Goal: Contribute content: Add original content to the website for others to see

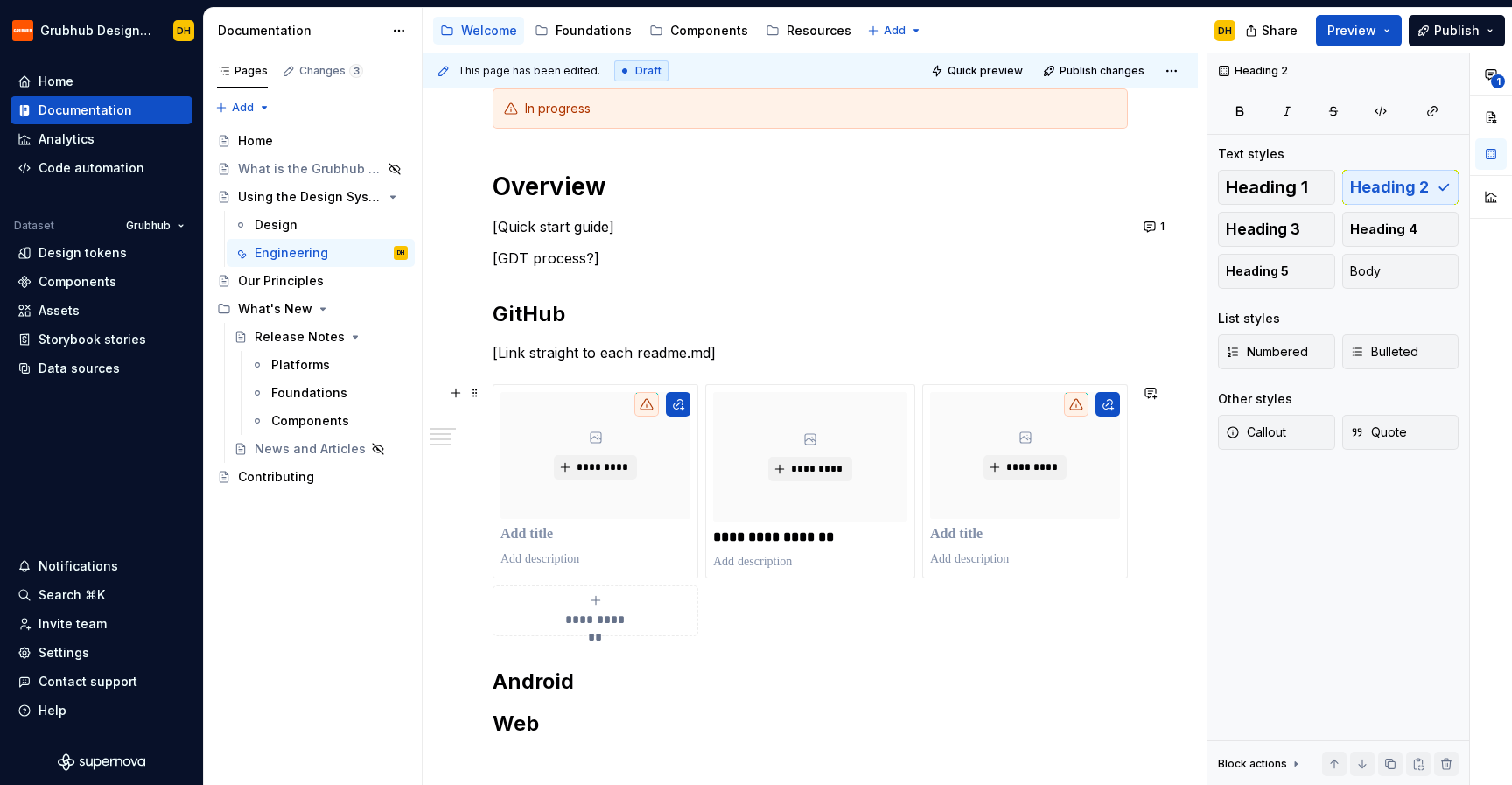
scroll to position [284, 0]
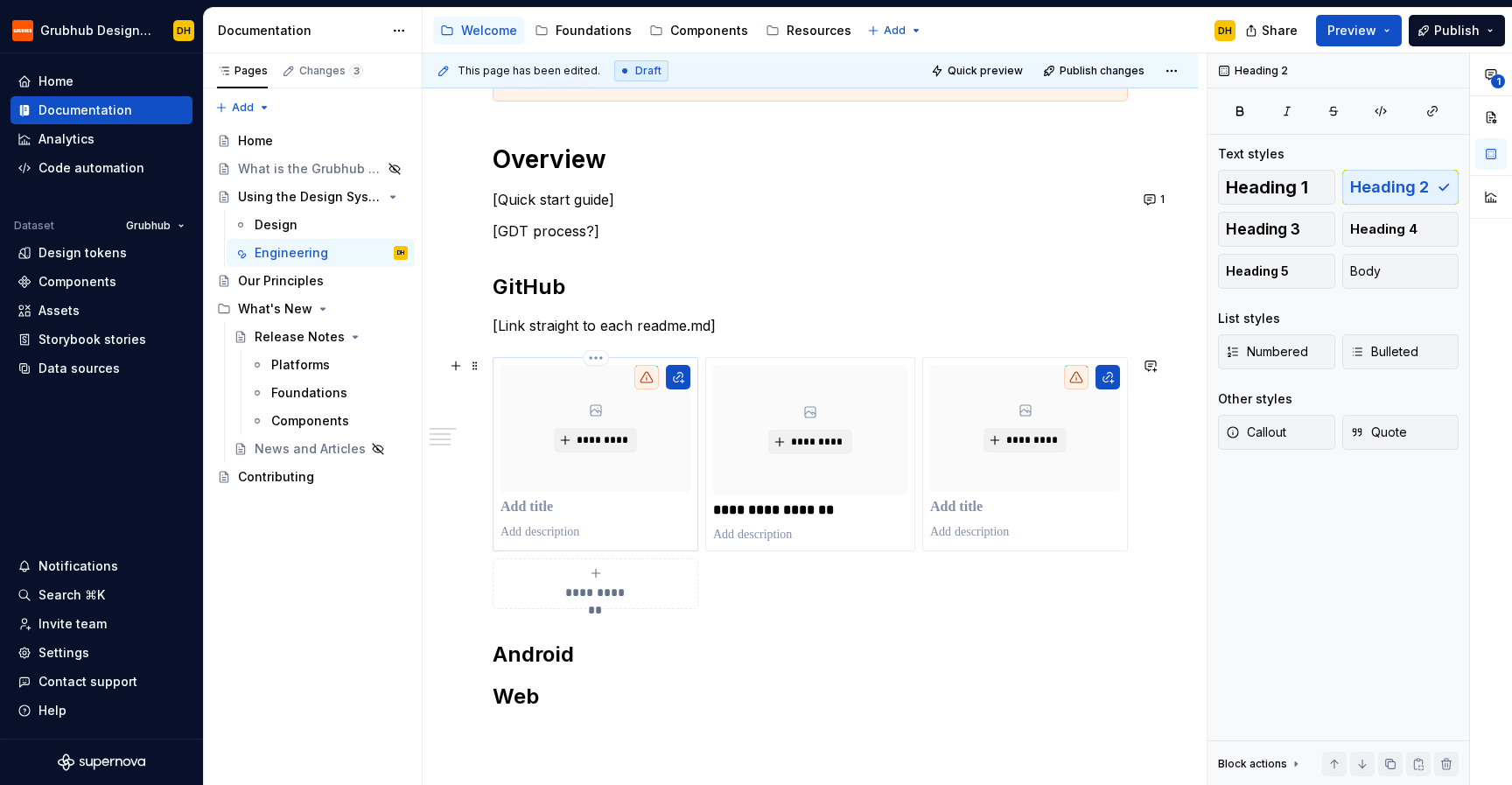
click at [532, 504] on p at bounding box center [595, 508] width 190 height 18
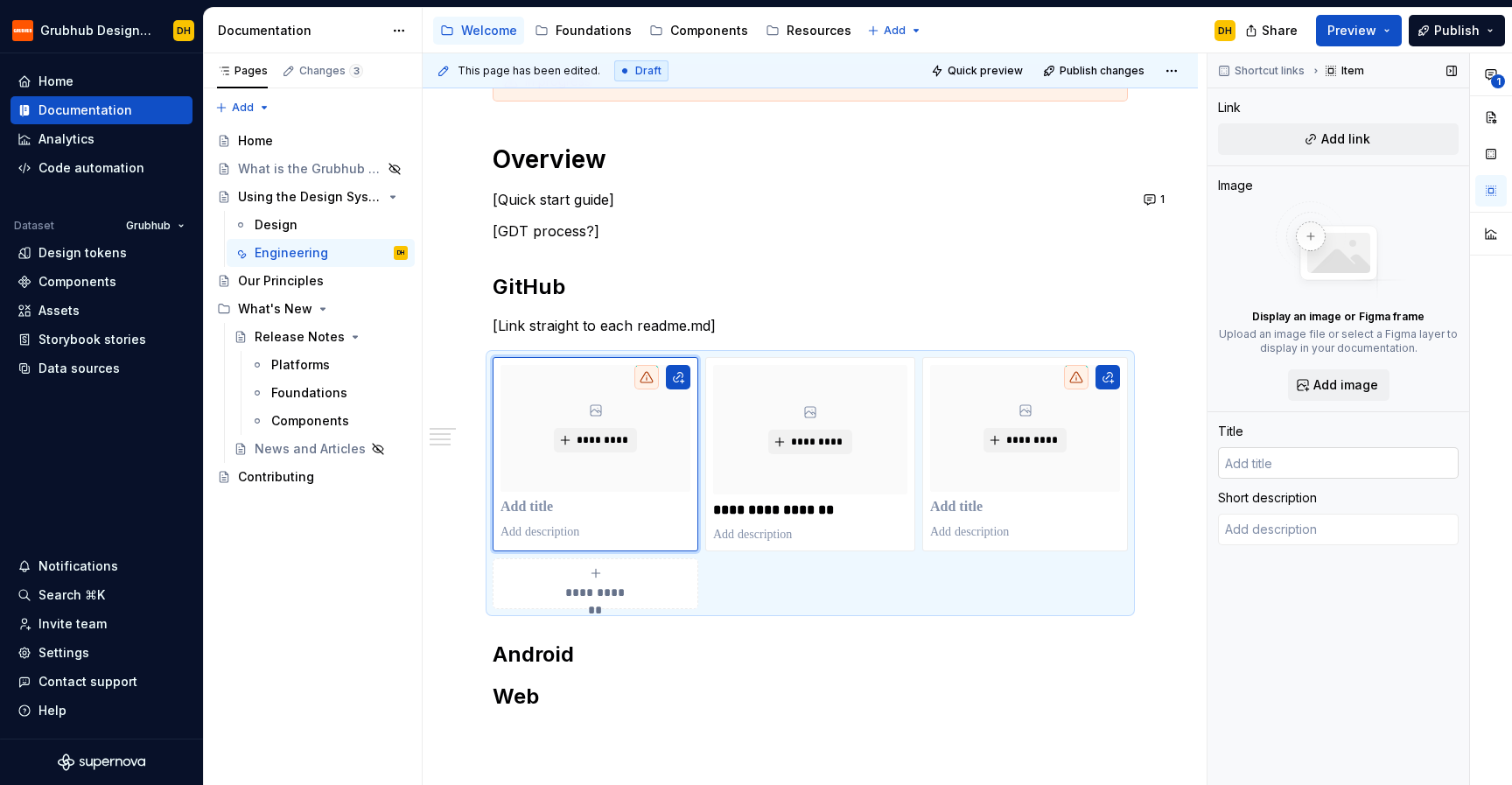
click at [1259, 458] on input "text" at bounding box center [1338, 463] width 241 height 32
type textarea "*"
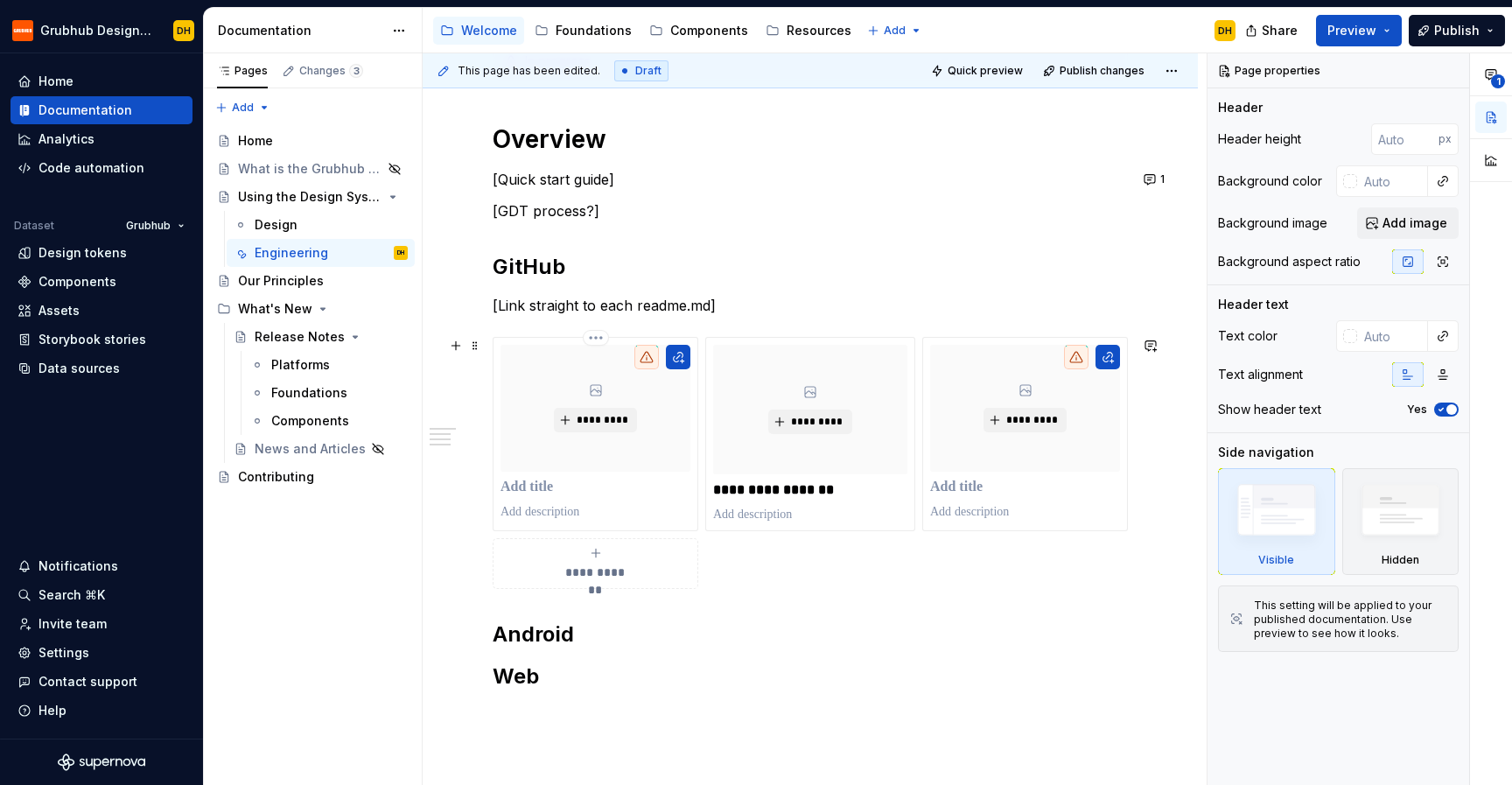
scroll to position [298, 0]
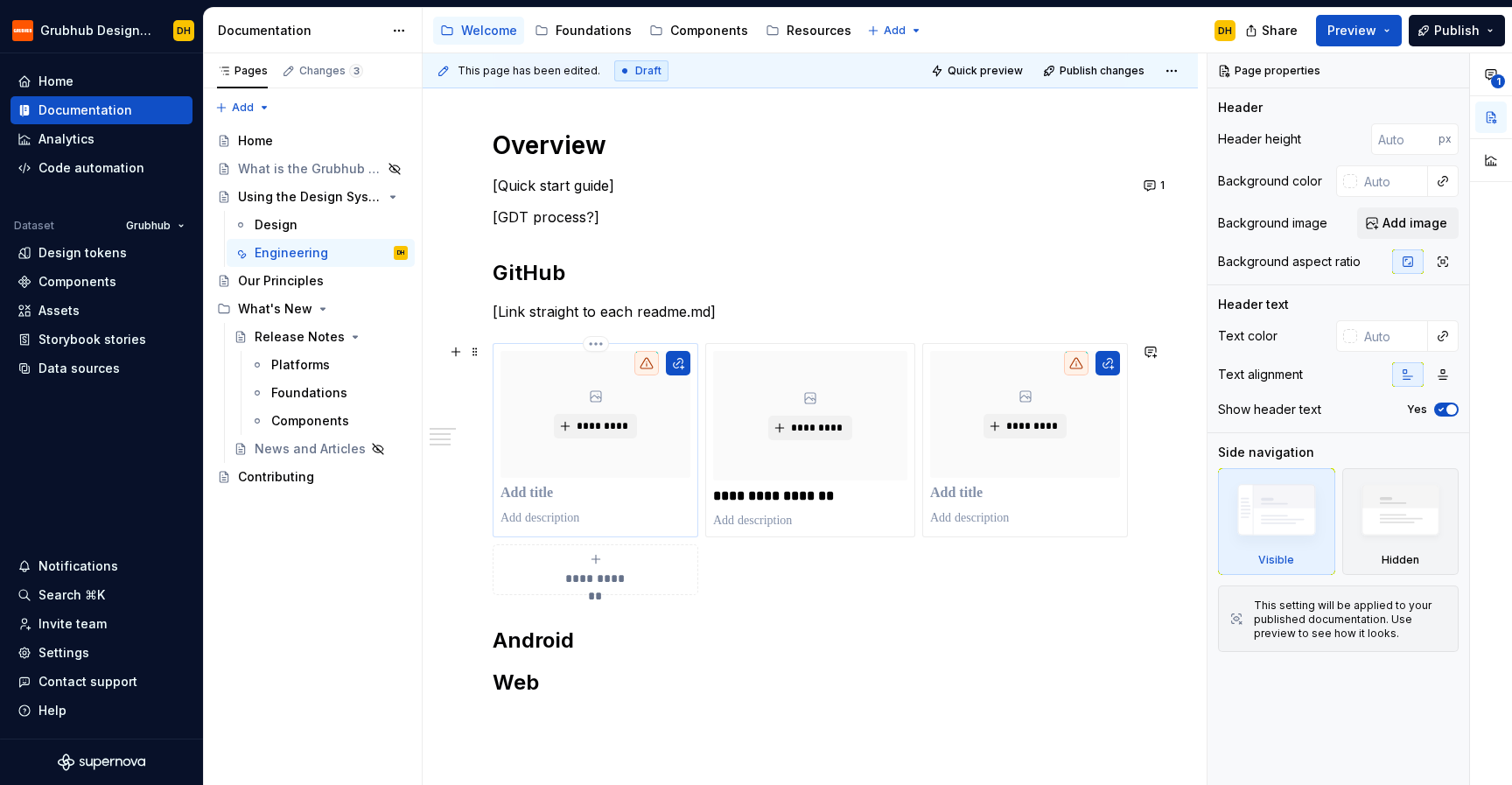
click at [582, 496] on p at bounding box center [595, 494] width 190 height 18
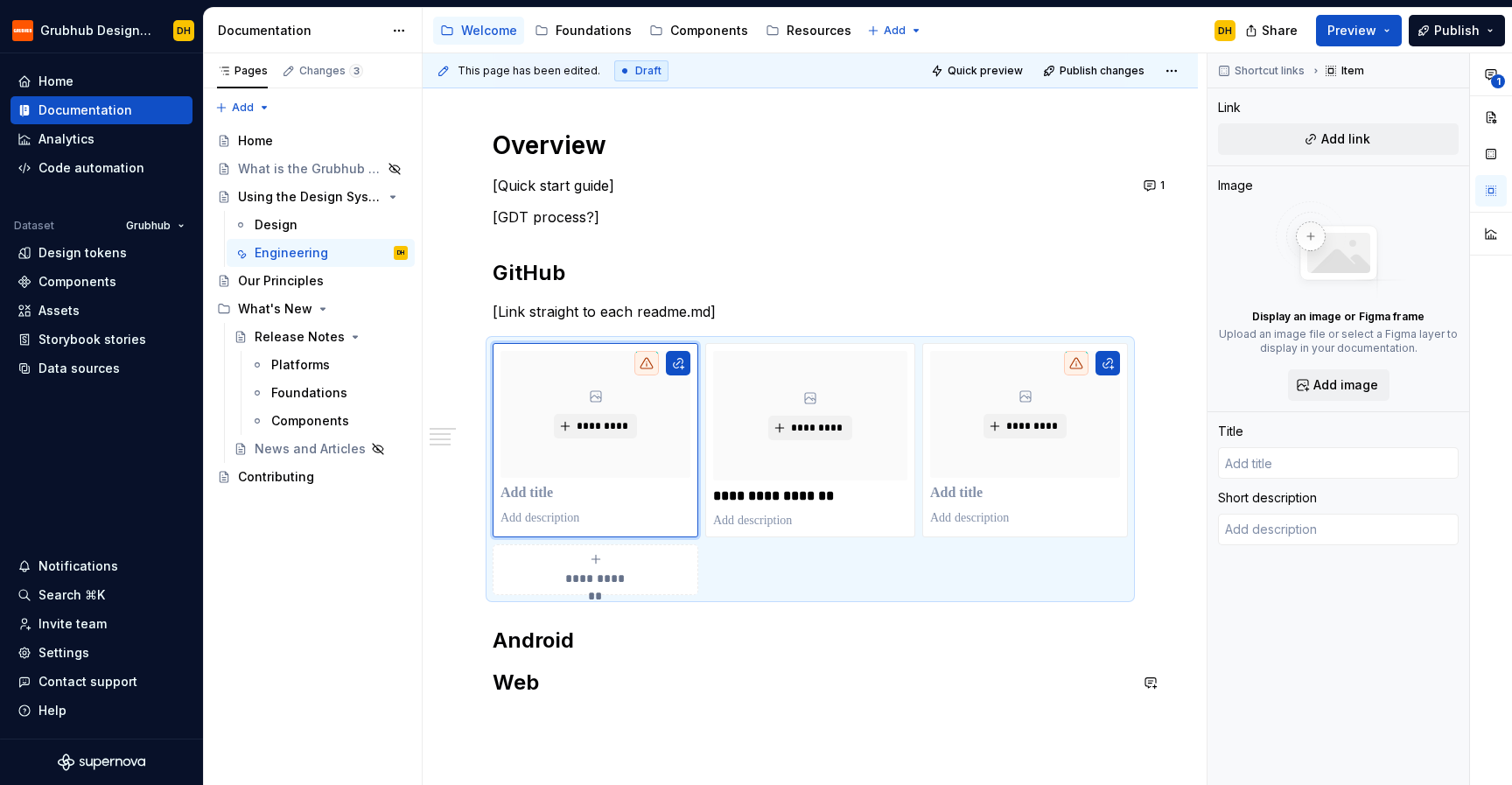
click at [563, 707] on div "**********" at bounding box center [810, 382] width 635 height 670
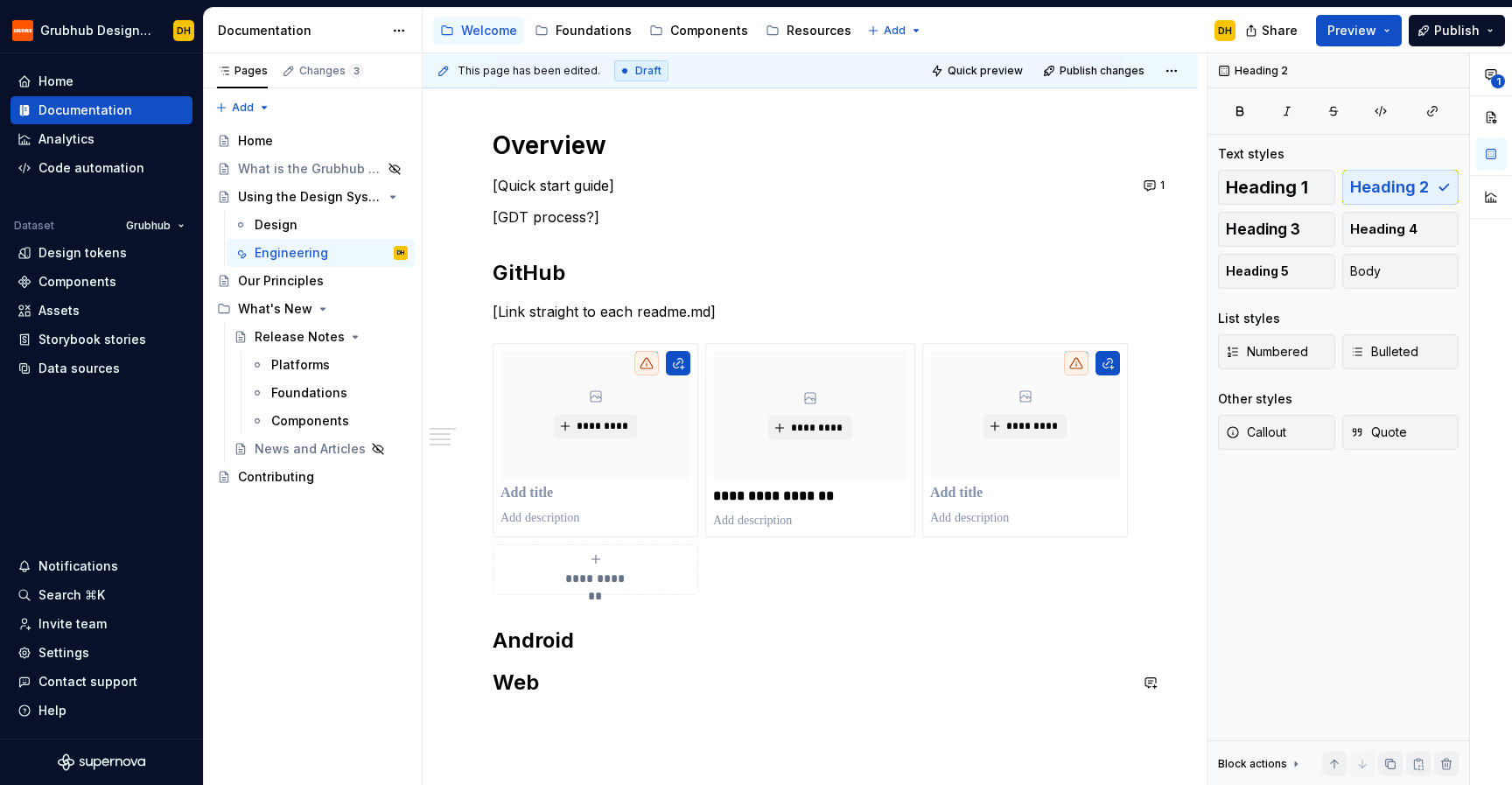
scroll to position [313, 0]
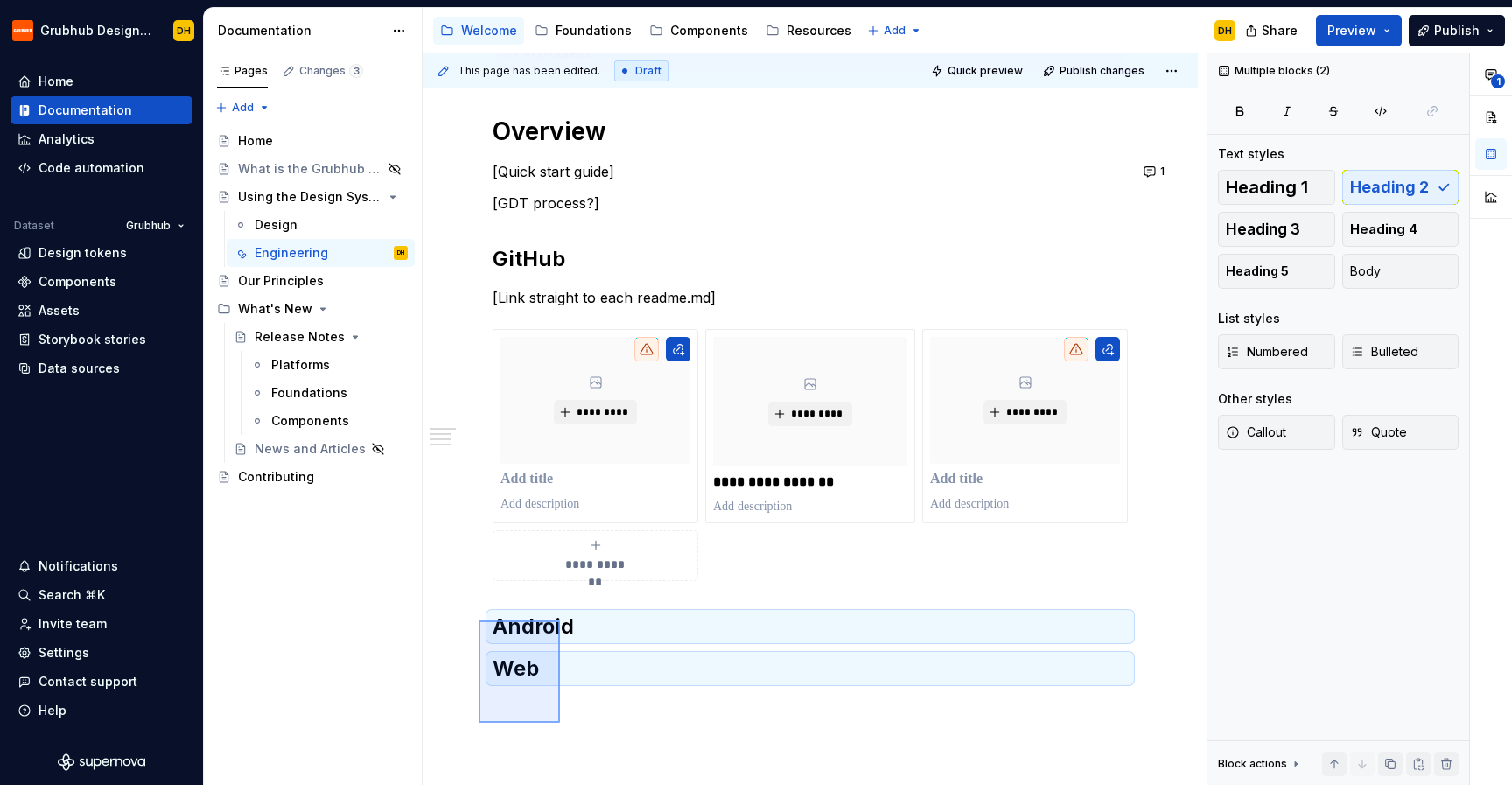
drag, startPoint x: 544, startPoint y: 725, endPoint x: 479, endPoint y: 615, distance: 127.8
click at [479, 615] on div "**********" at bounding box center [815, 419] width 784 height 732
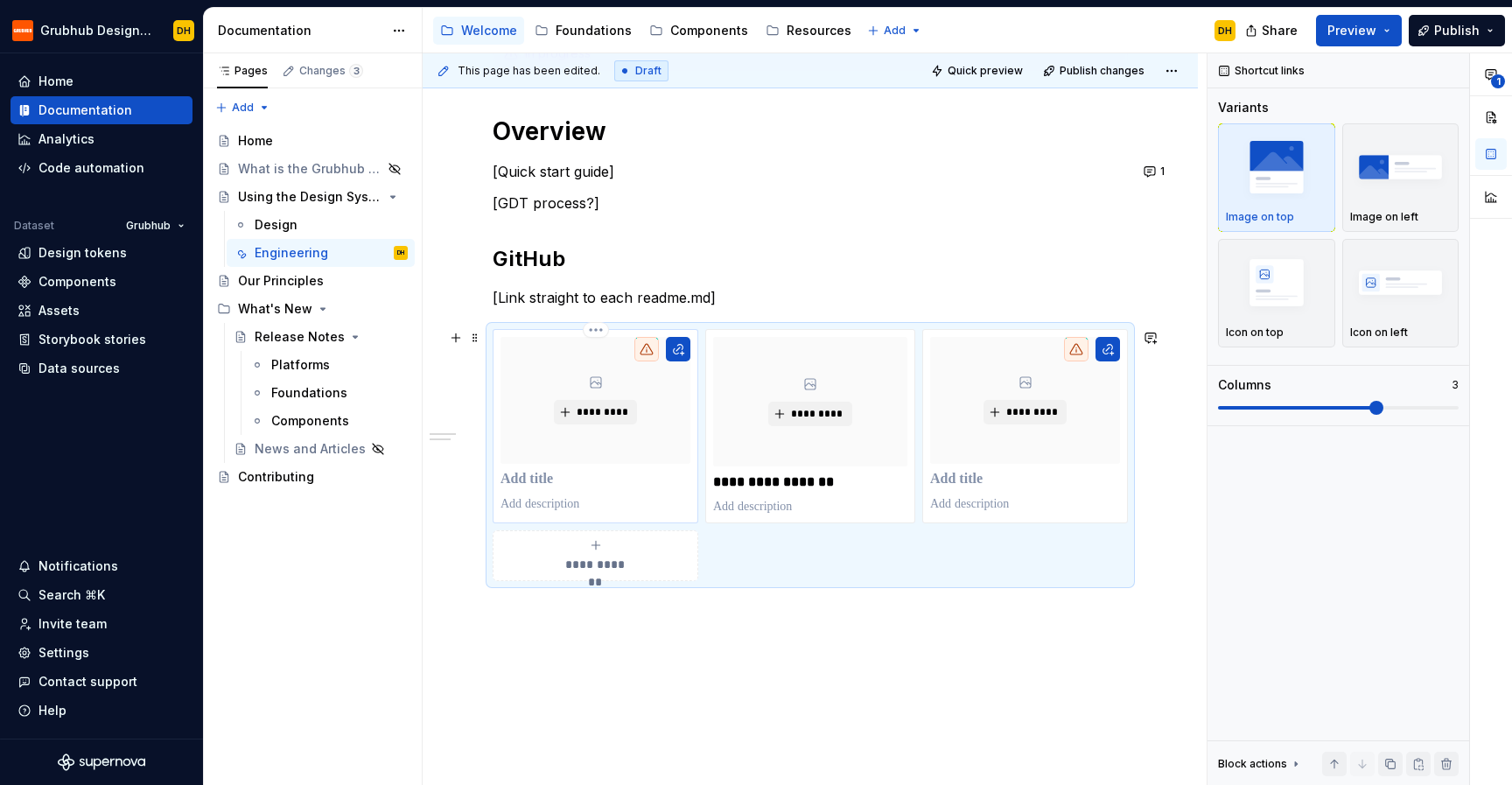
click at [562, 485] on p at bounding box center [595, 479] width 190 height 18
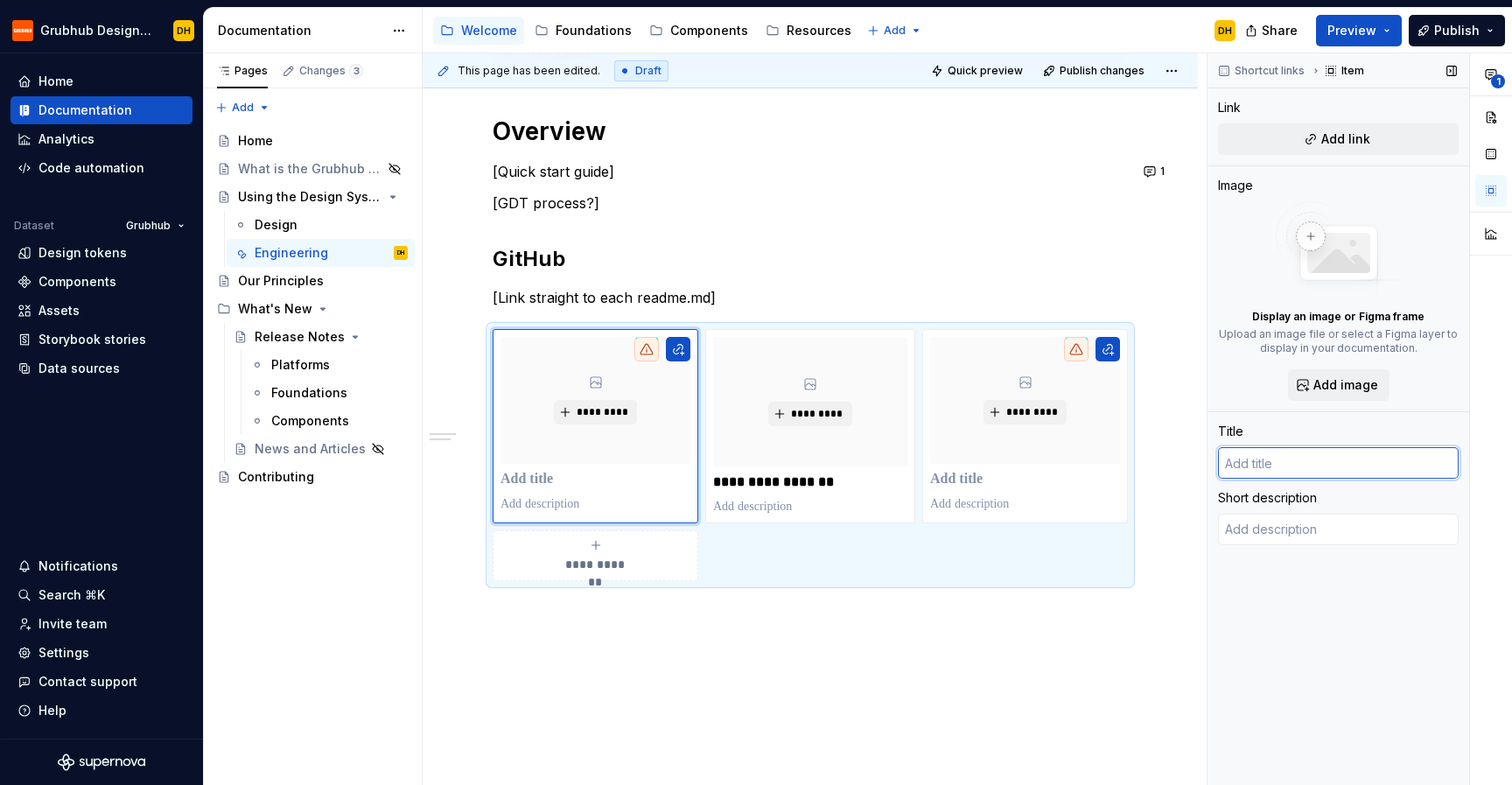
click at [1261, 451] on input "text" at bounding box center [1338, 463] width 241 height 32
type textarea "*"
type input "i"
type textarea "*"
type input "iO"
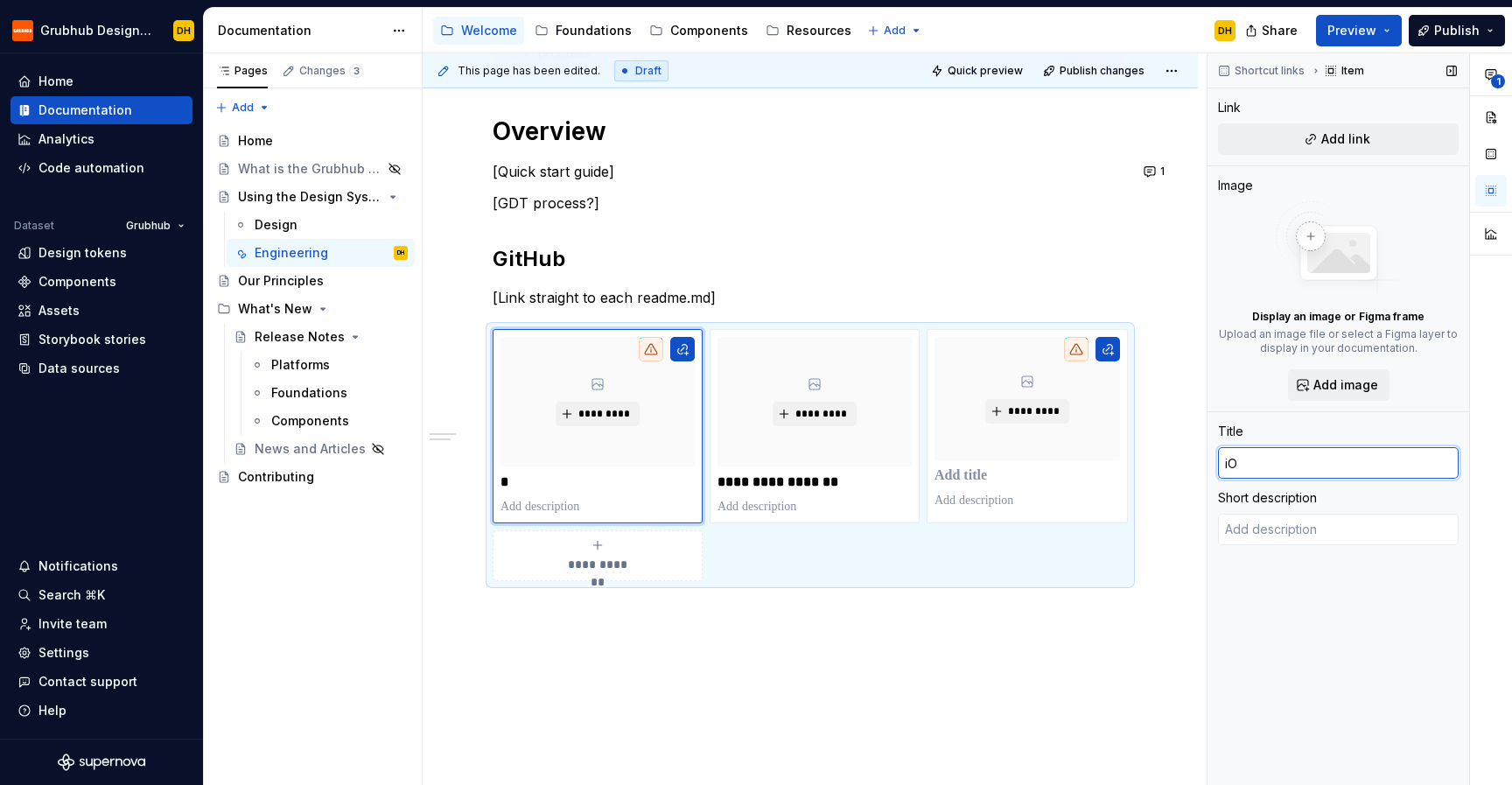
type textarea "*"
type input "iOS"
type textarea "*"
type input "iOS"
type textarea "*"
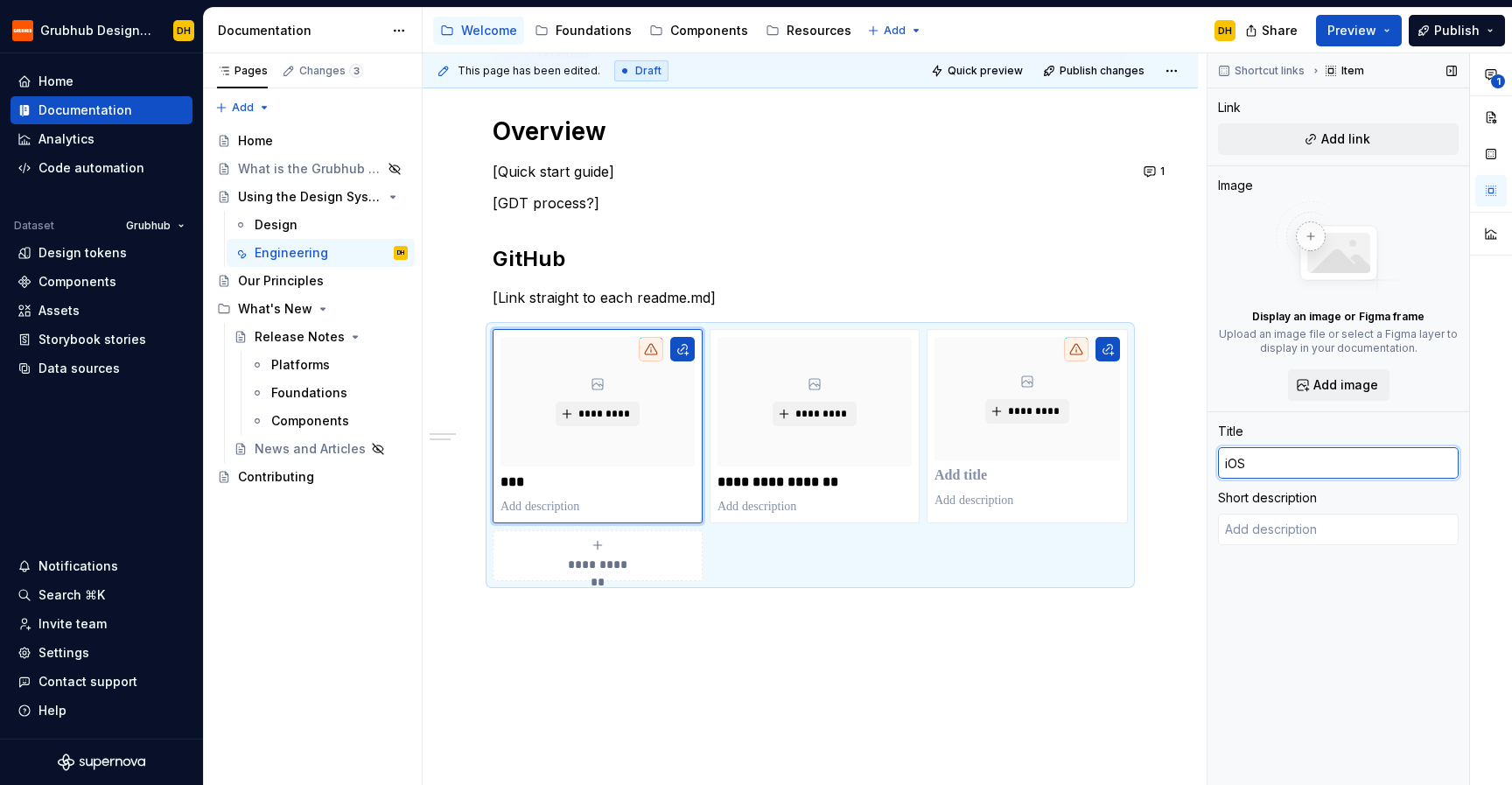
type input "iOS o"
type textarea "*"
type input "iOS on"
type textarea "*"
type input "iOS on"
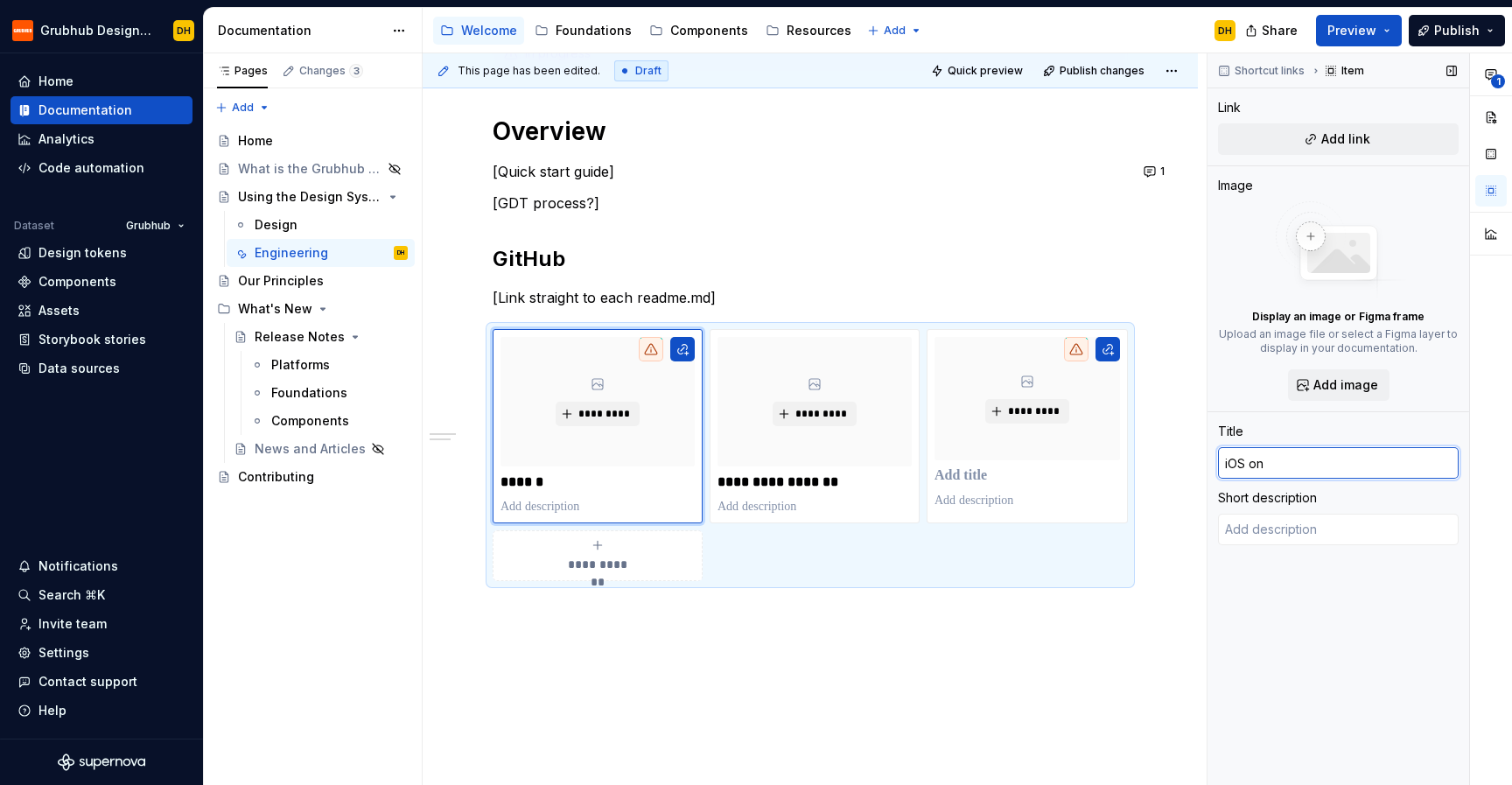
type textarea "*"
type input "iOS on G"
type textarea "*"
type input "iOS on Gir"
type textarea "*"
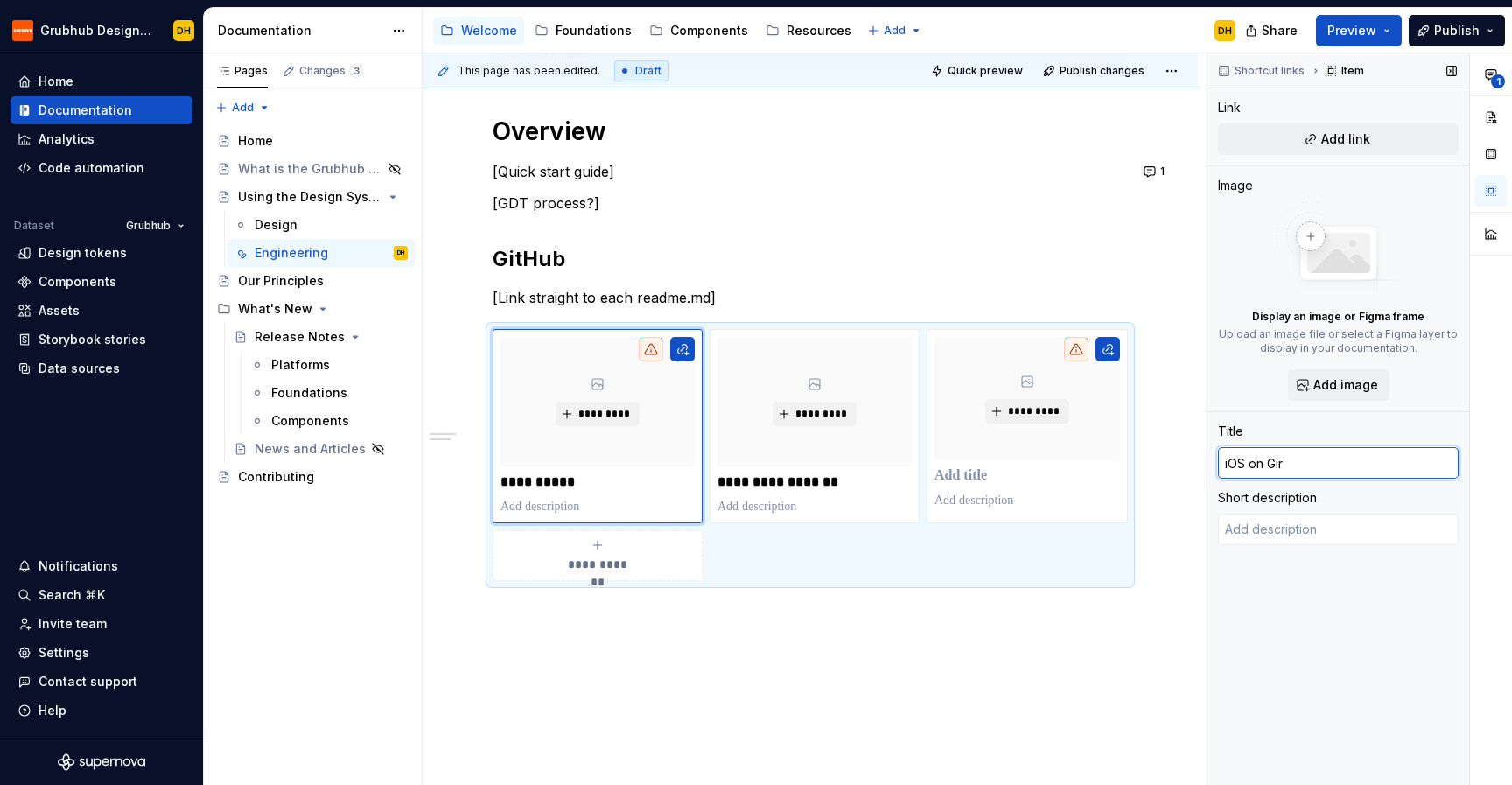
type input "iOS on Girb"
type textarea "*"
type input "iOS on Girbh"
type textarea "*"
type input "iOS on Girb"
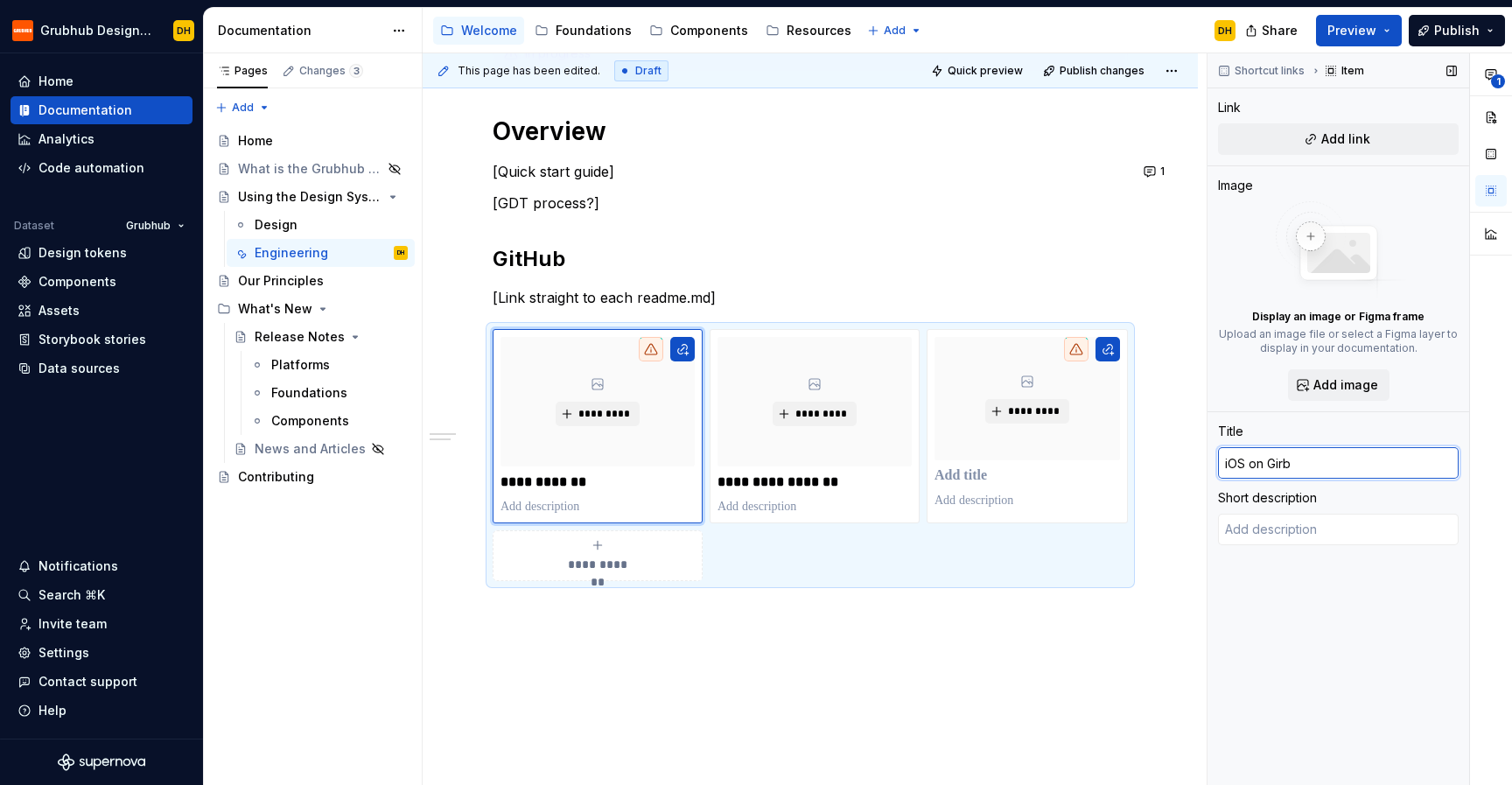
type textarea "*"
type input "iOS on Gir"
type textarea "*"
type input "iOS on Gi"
type textarea "*"
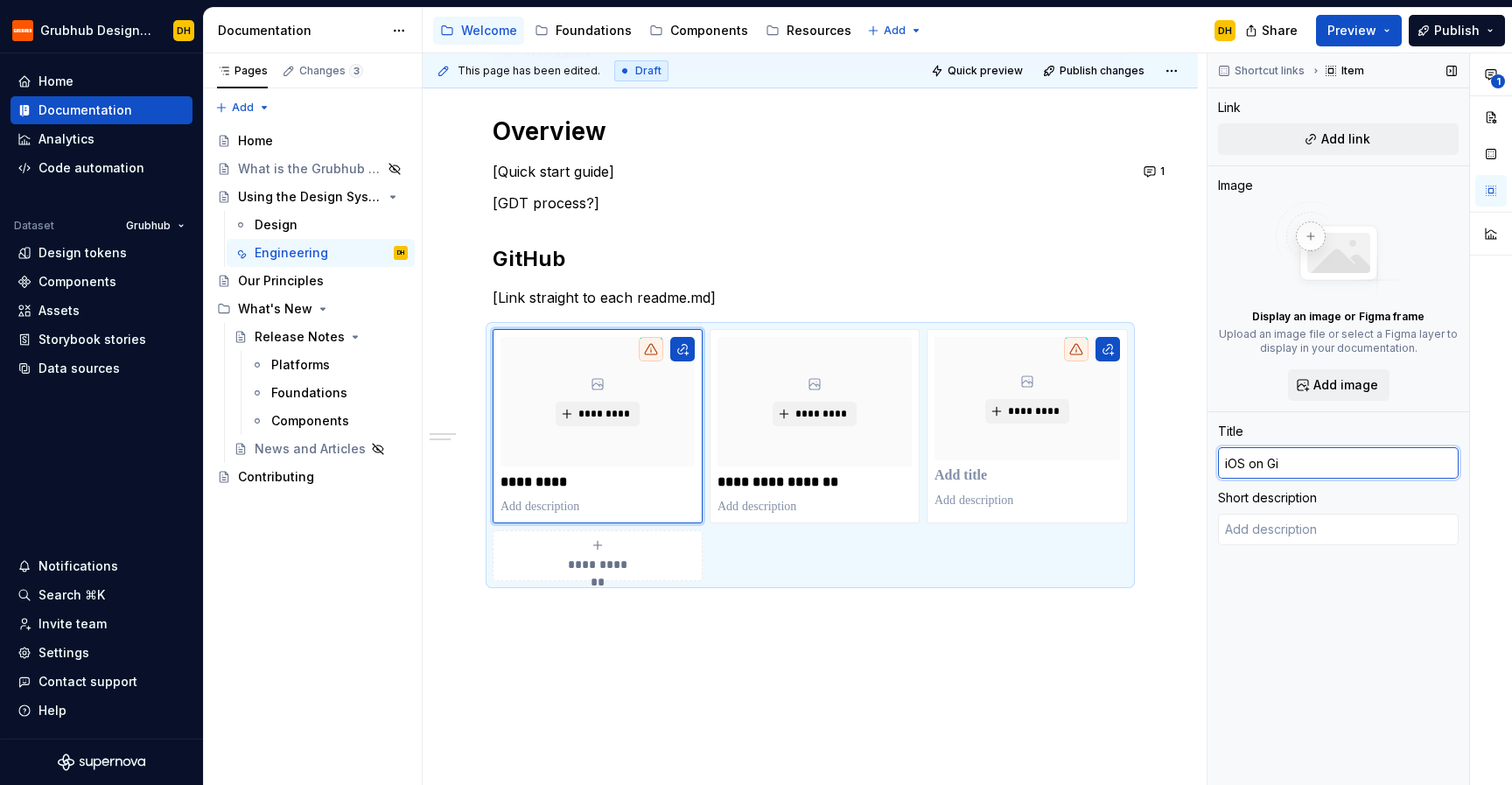
type input "iOS on Git"
type textarea "*"
type input "iOS on Gith"
type textarea "*"
type input "iOS on Githu"
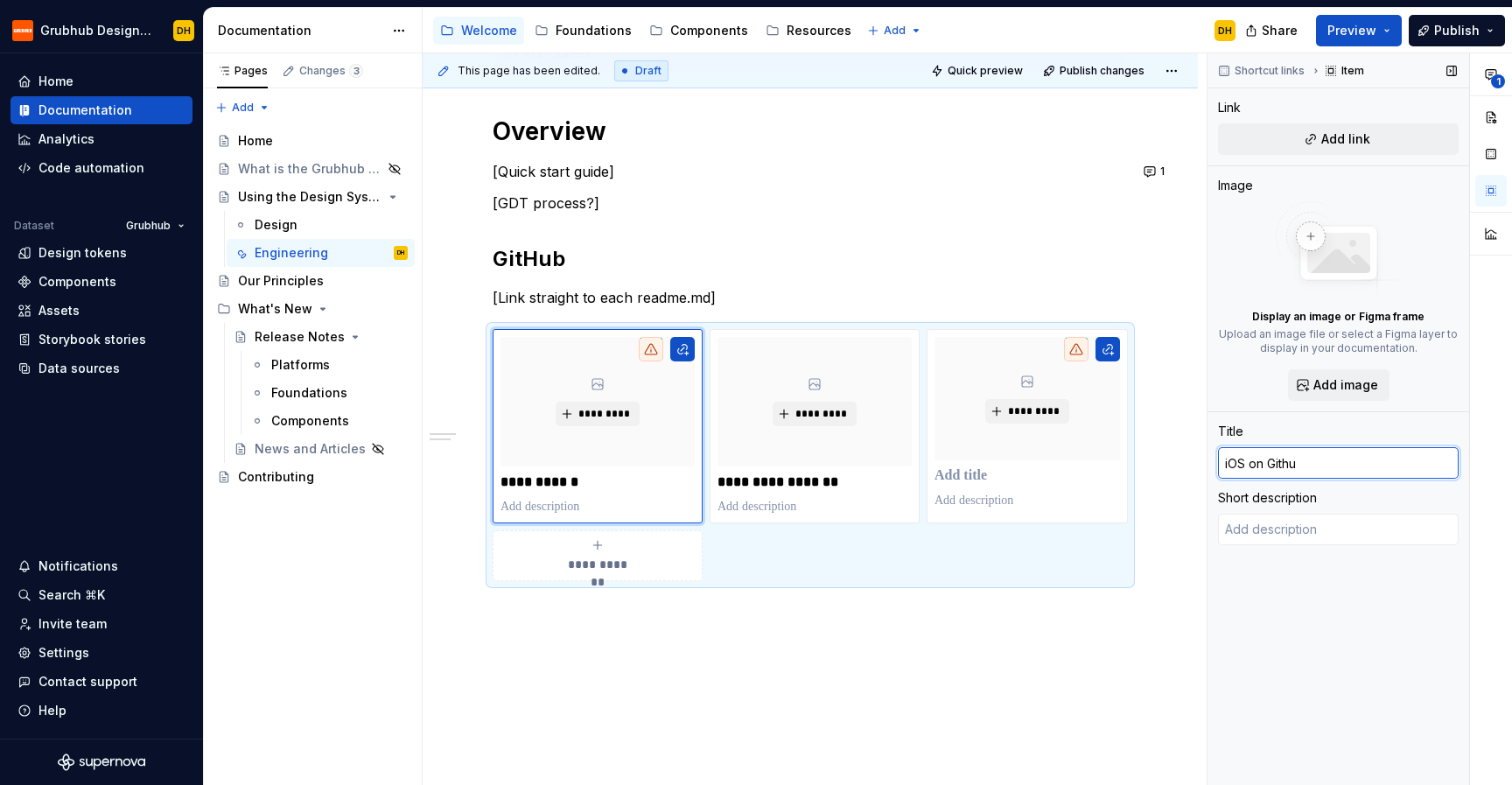
type textarea "*"
type input "Android on GitHub"
click at [822, 429] on div "*********" at bounding box center [815, 402] width 194 height 130
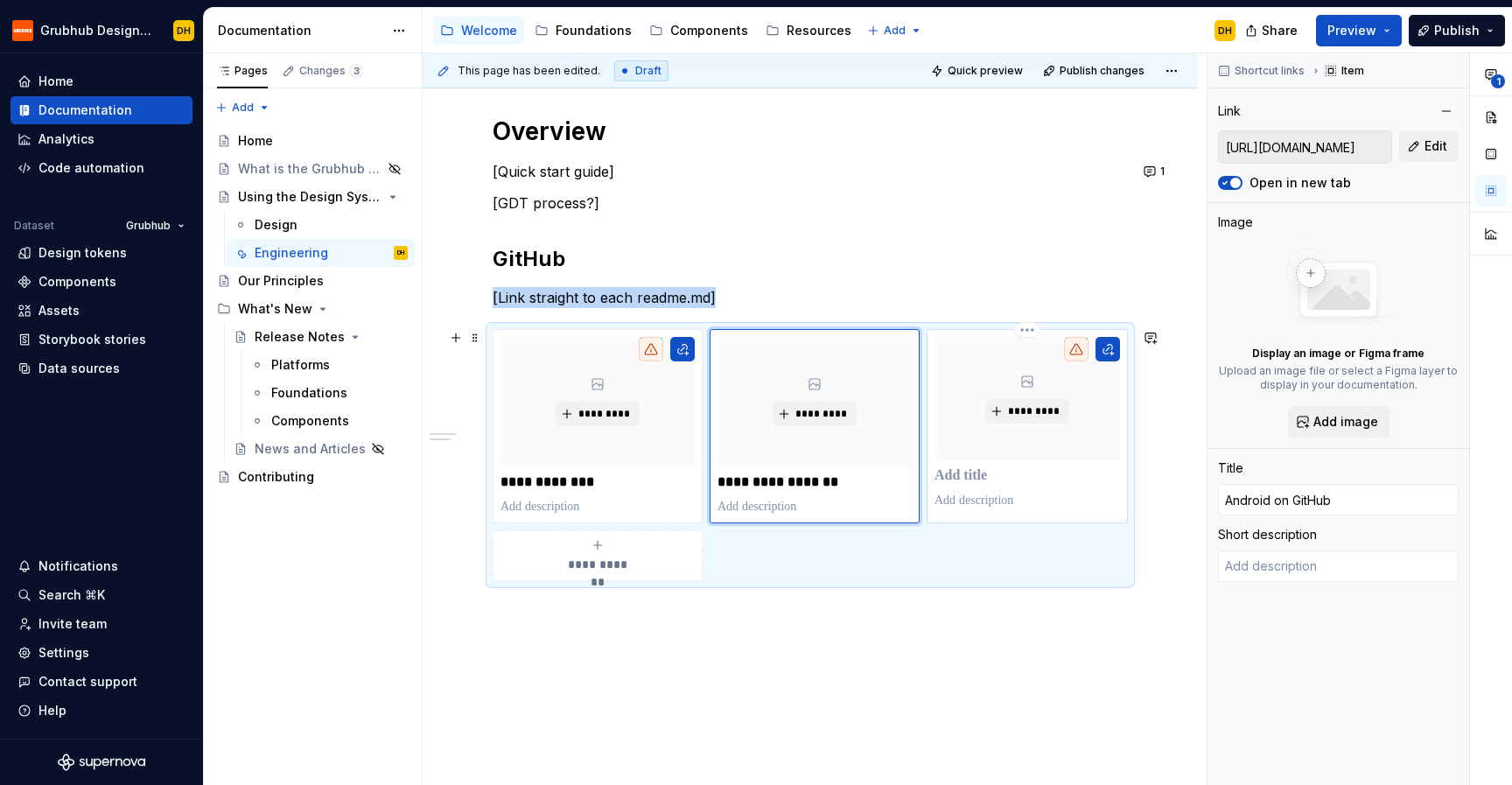
click at [987, 430] on div "*********" at bounding box center [1027, 399] width 185 height 124
type textarea "*"
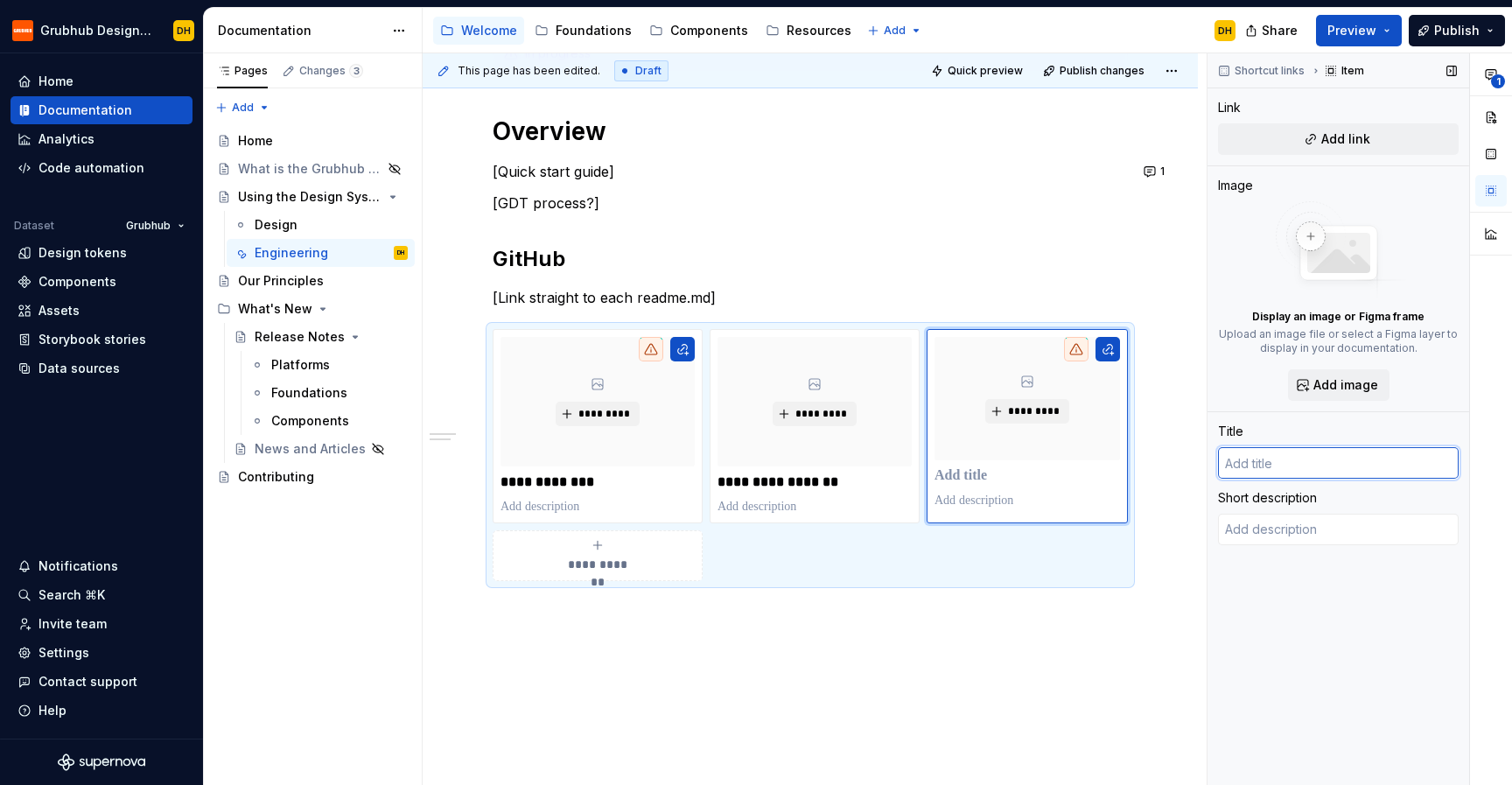
click at [1267, 465] on input "text" at bounding box center [1338, 463] width 241 height 32
type textarea "*"
type input "W"
type textarea "*"
type input "We"
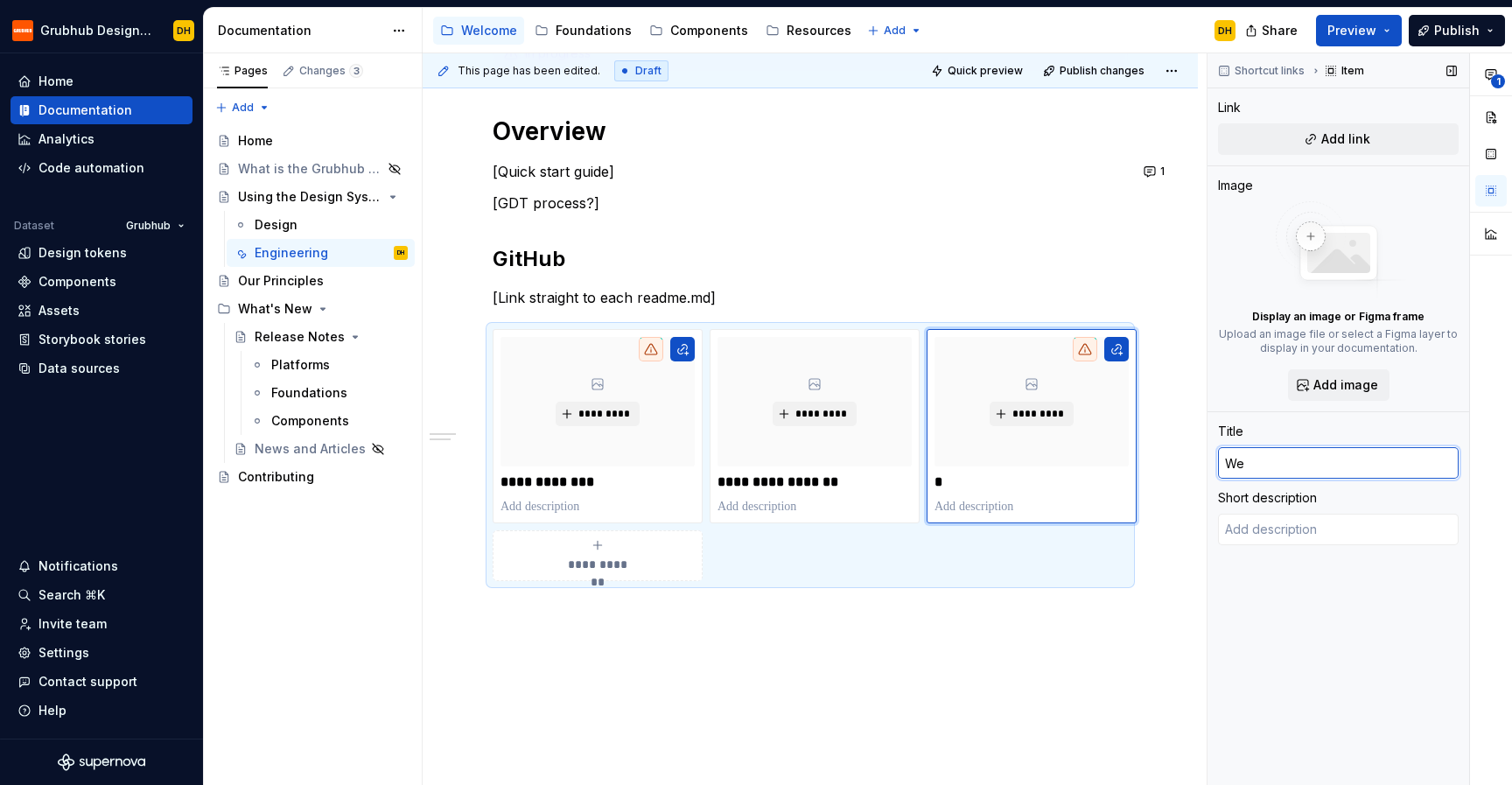
type textarea "*"
type input "Web"
type textarea "*"
type input "Web"
type textarea "*"
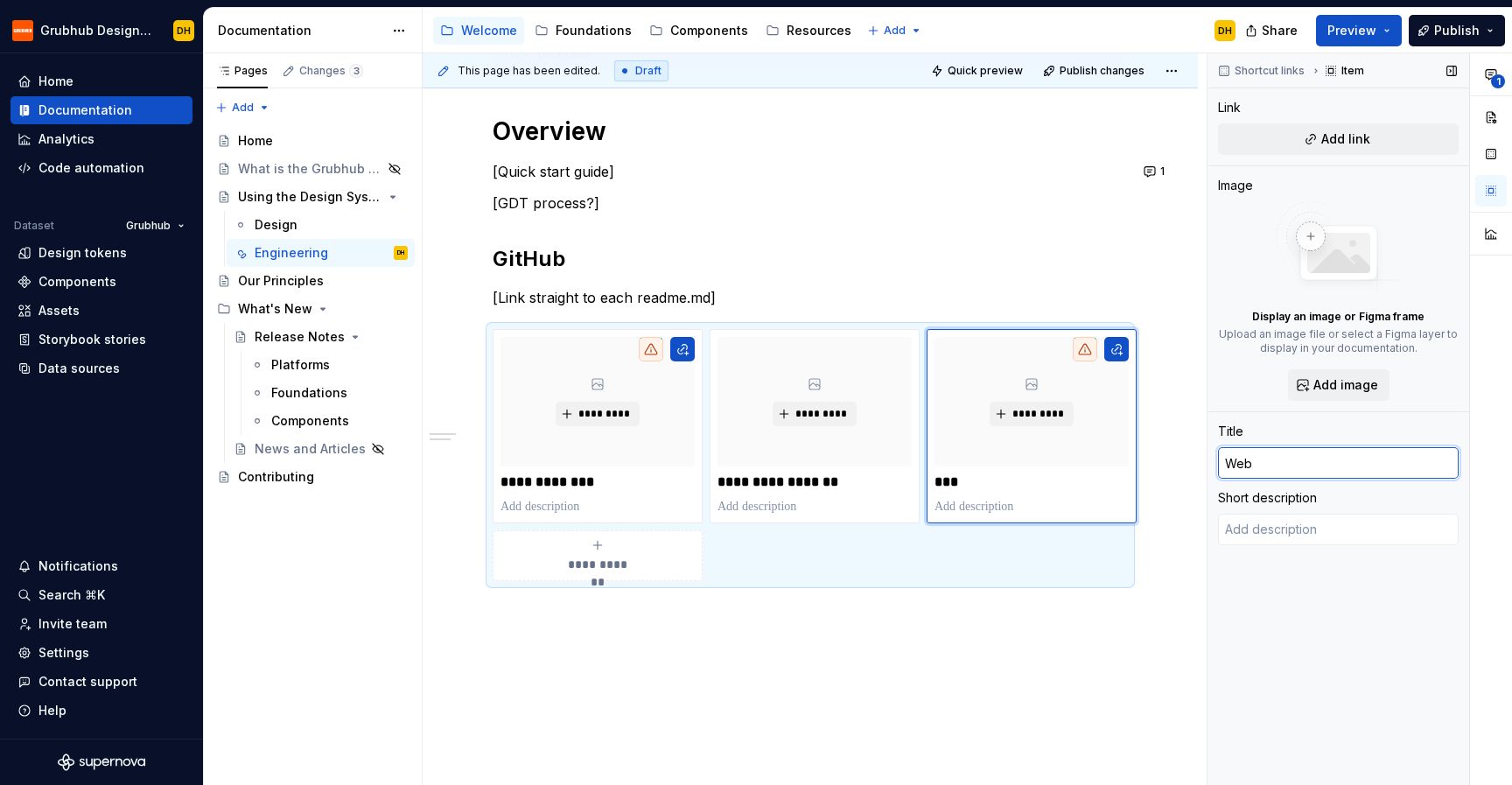
type input "Web o"
type textarea "*"
type input "Web on"
type textarea "*"
type input "Web on"
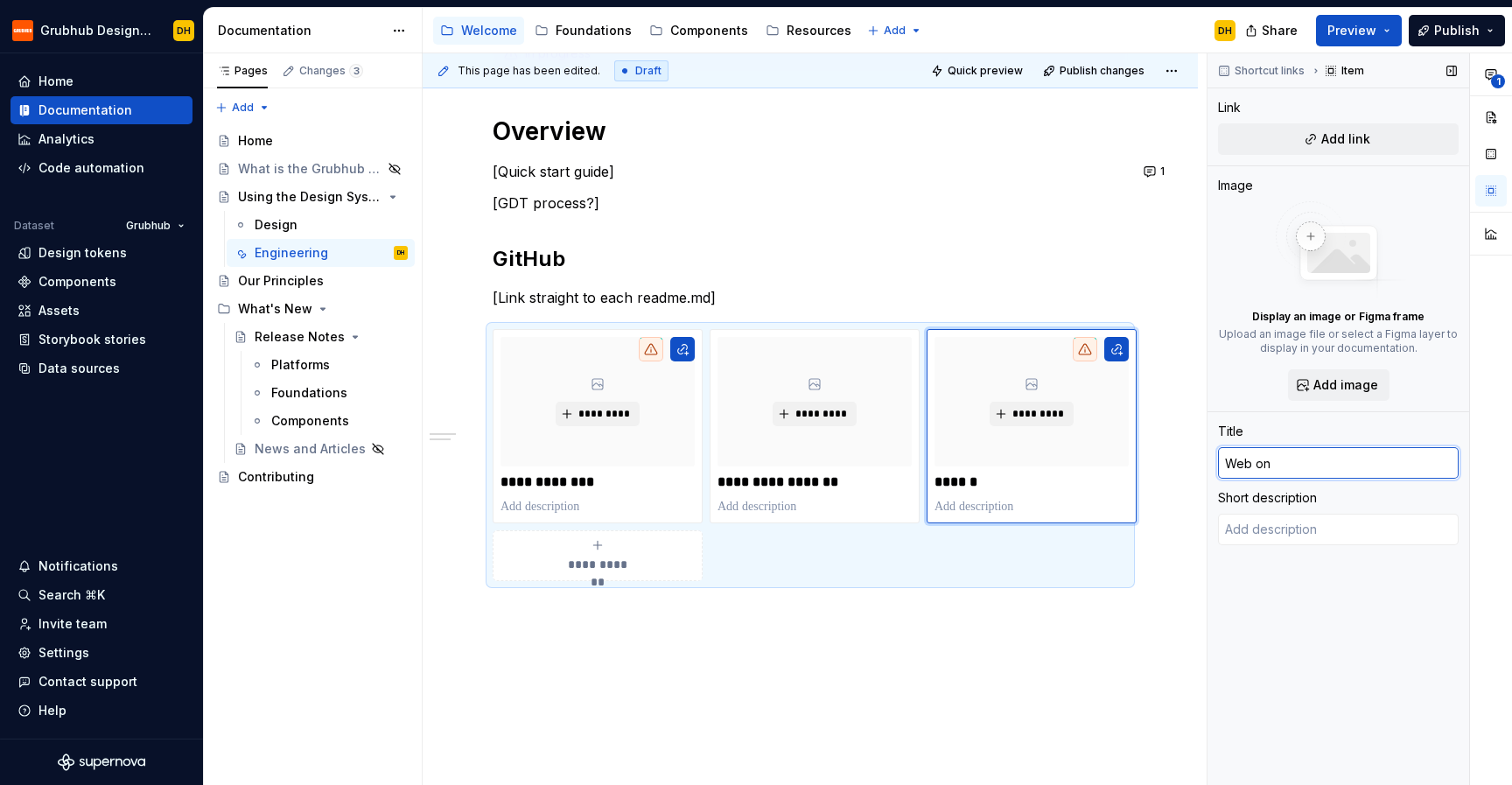
type textarea "*"
type input "Web on G"
type textarea "*"
type input "Web on Gi"
type textarea "*"
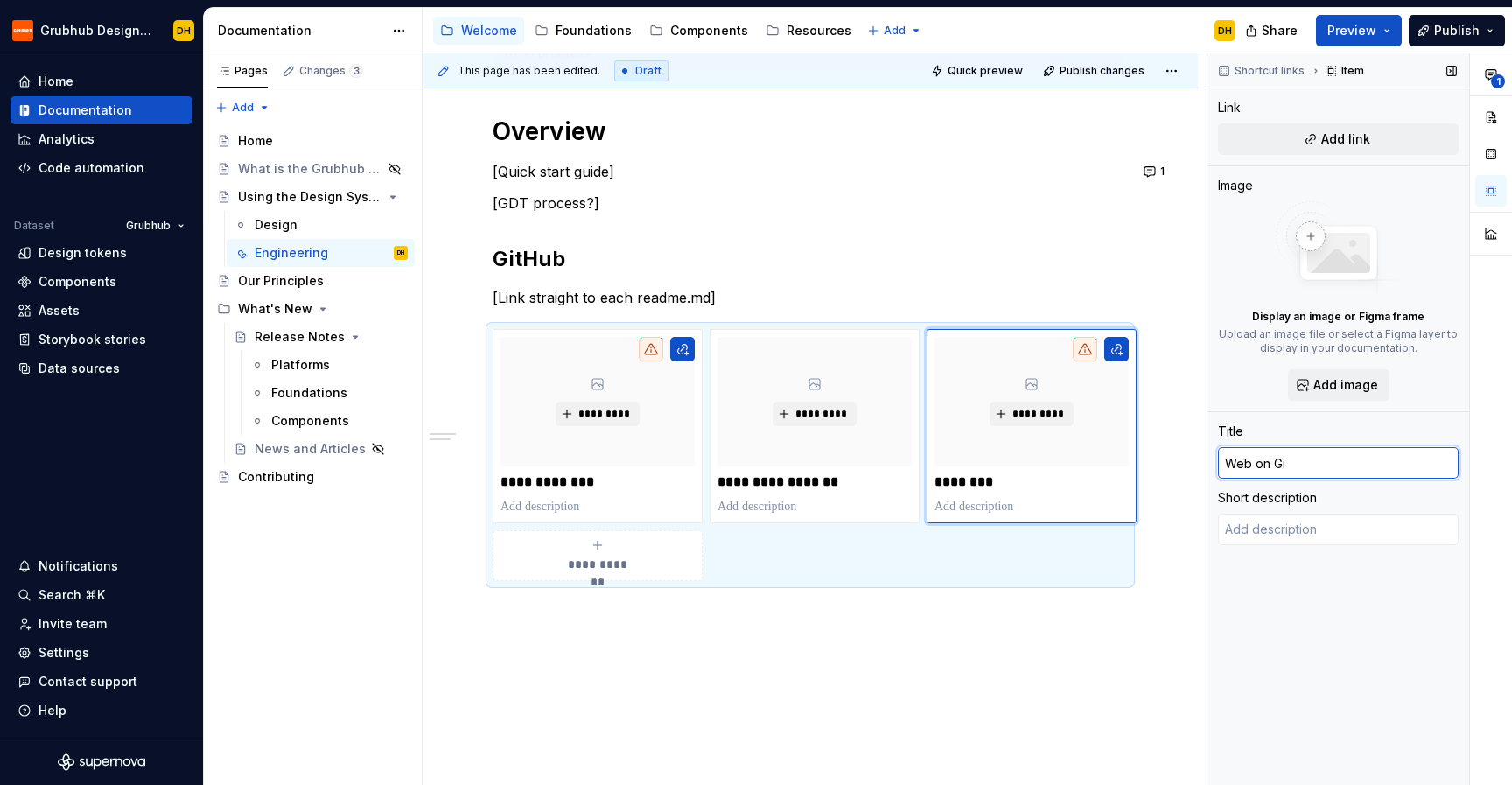
type input "Web on Gir"
type textarea "*"
type input "Web on Girh"
type textarea "*"
type input "Web on Girhu"
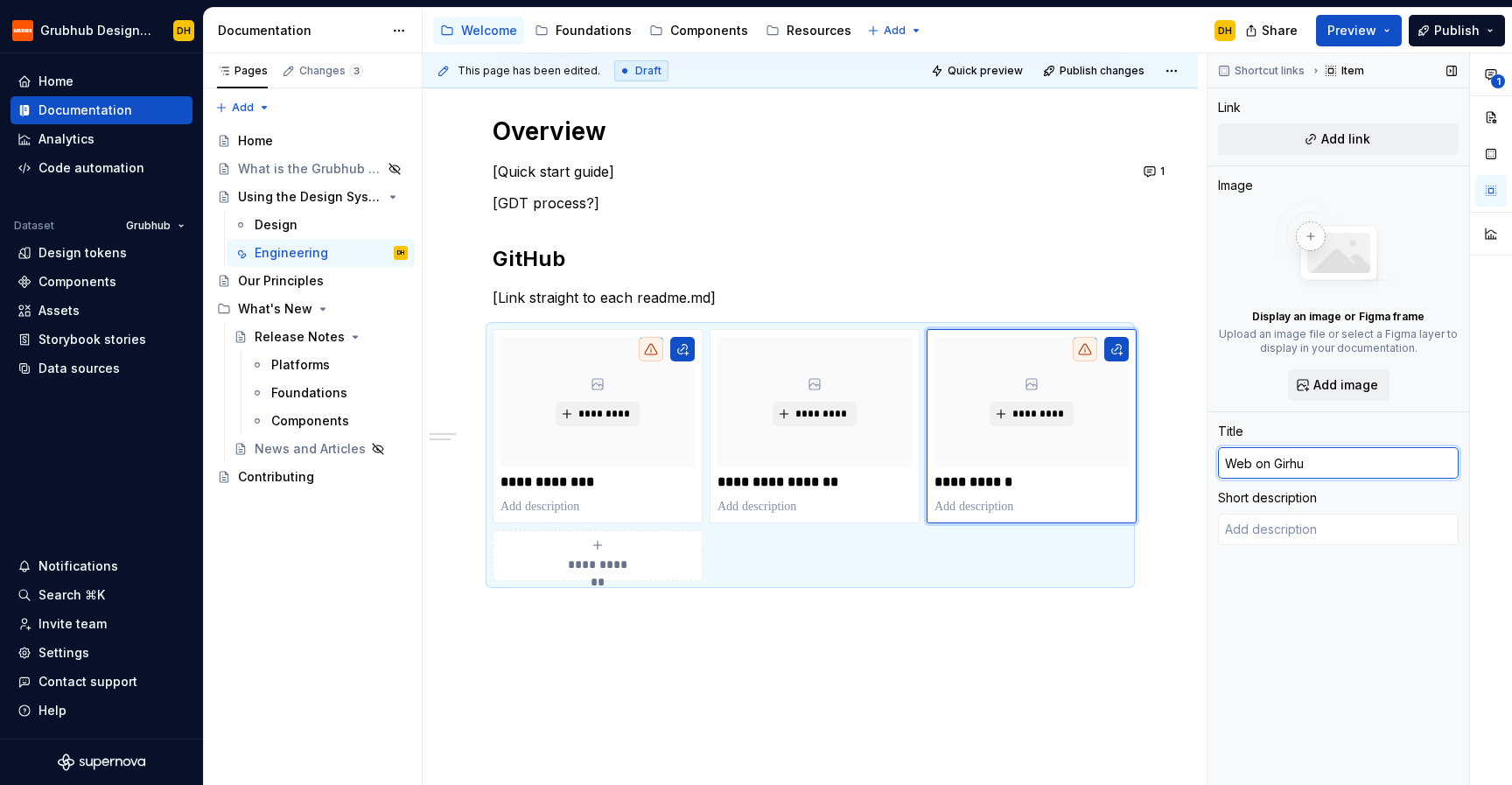
type textarea "*"
type input "Web on Girhub"
type textarea "*"
type input "Web on Girub"
type textarea "*"
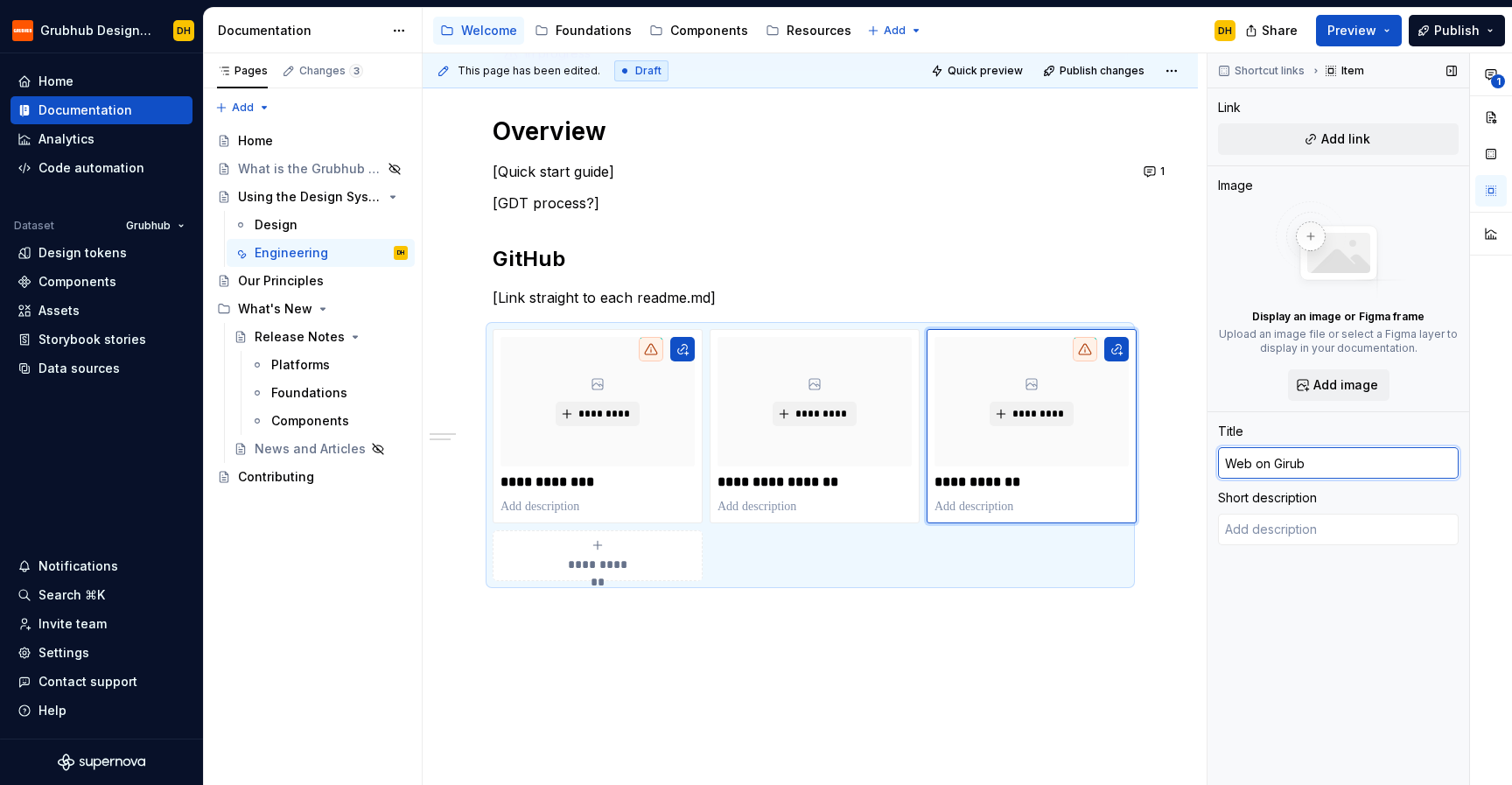
type input "Web on Giub"
type textarea "*"
type input "Web on Gitub"
type textarea "*"
type input "Web on GitHub"
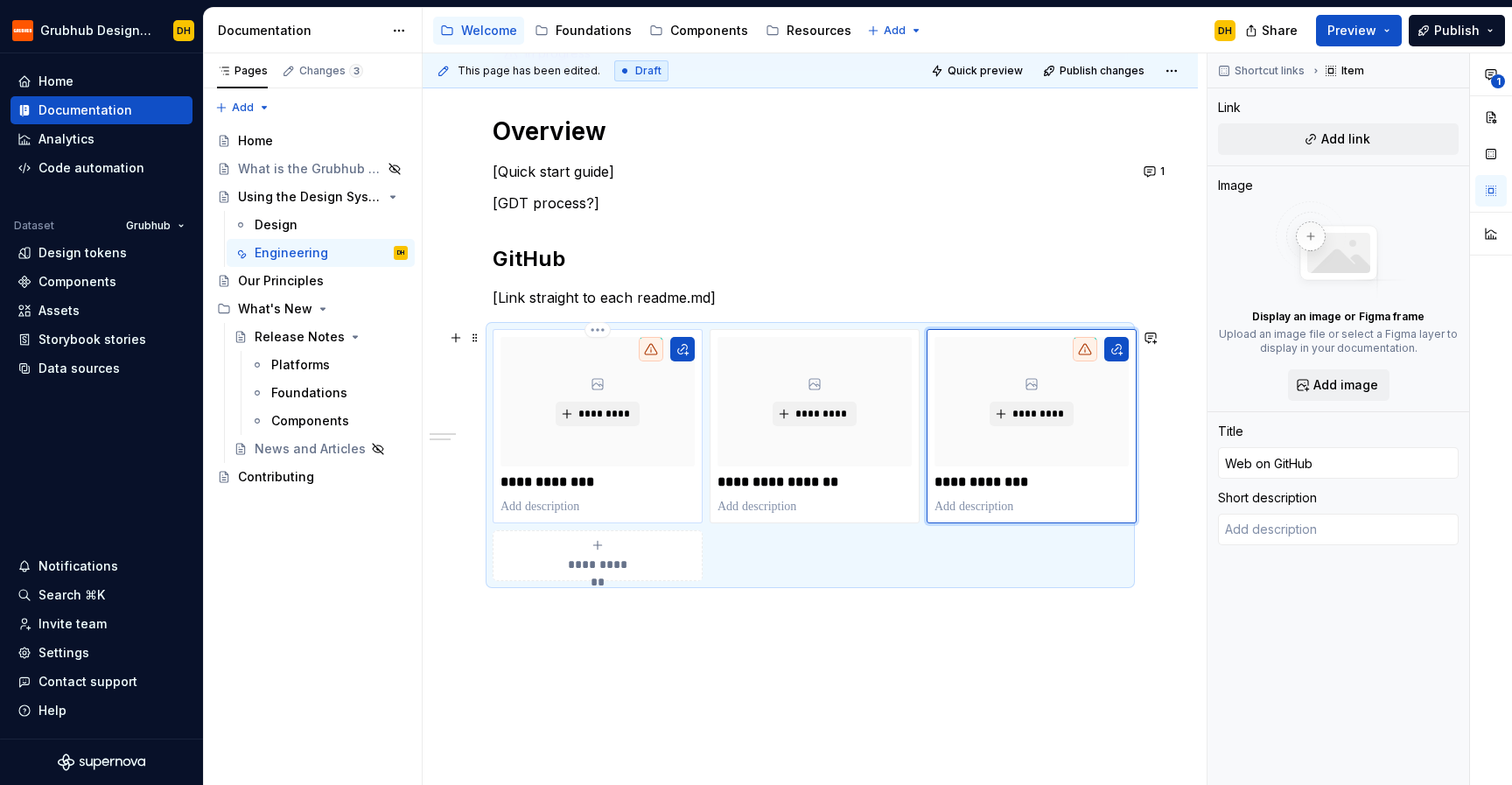
type textarea "*"
type input "iOS on Github"
click at [625, 494] on div "**********" at bounding box center [598, 426] width 194 height 178
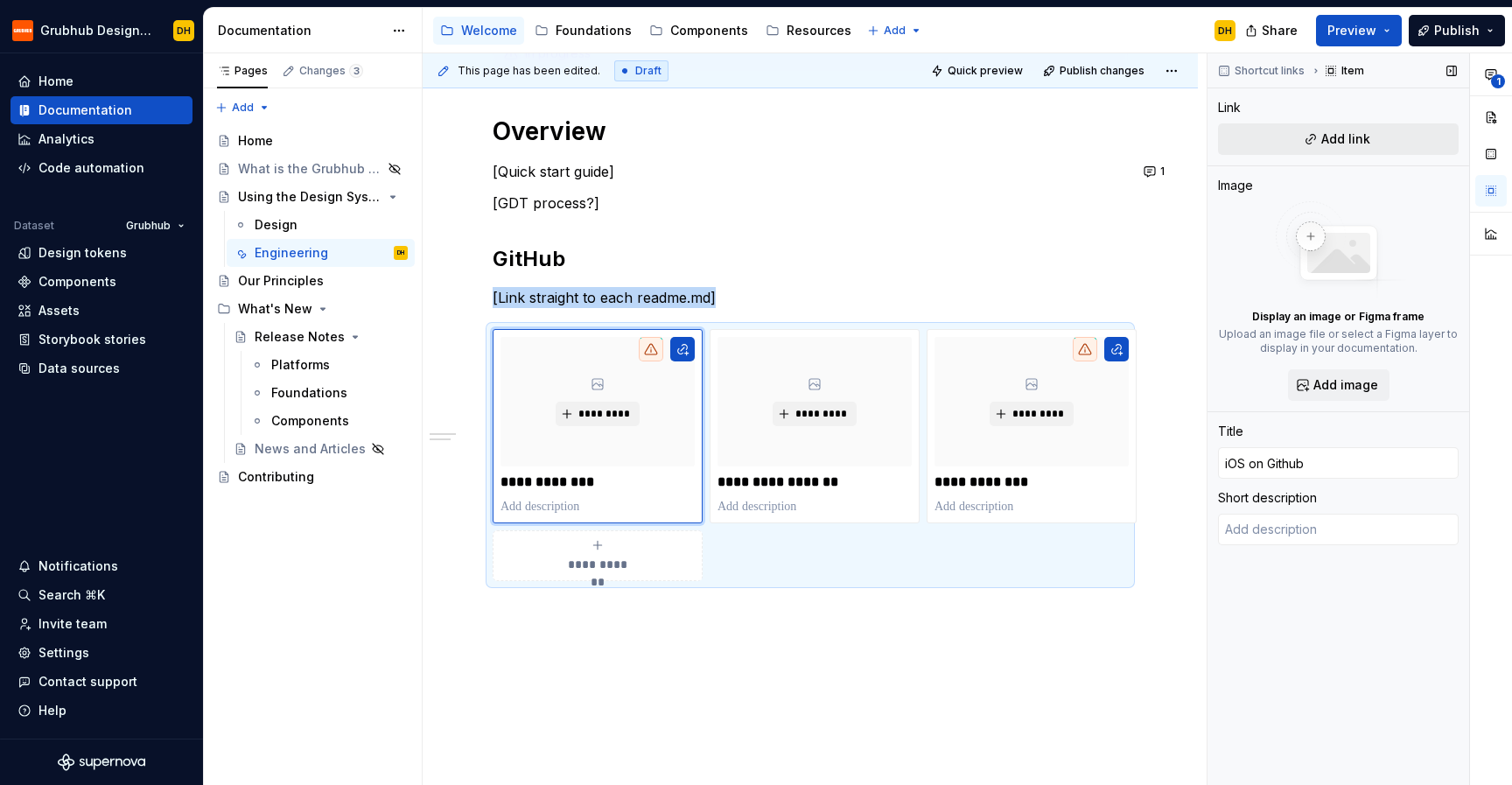
click at [1312, 143] on button "Add link" at bounding box center [1338, 140] width 241 height 32
type textarea "*"
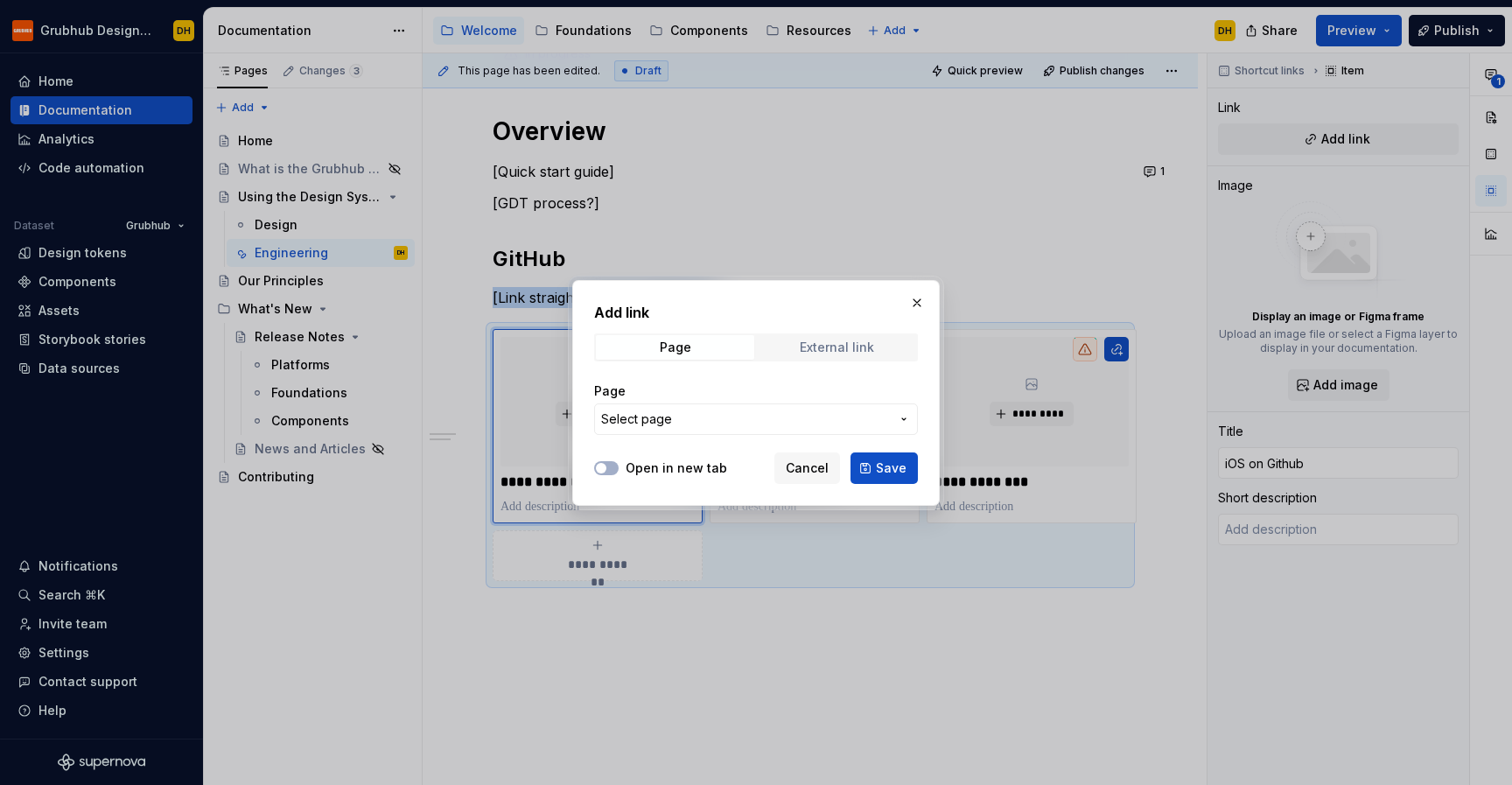
click at [832, 349] on div "External link" at bounding box center [837, 347] width 74 height 14
click at [603, 471] on span "button" at bounding box center [601, 468] width 11 height 11
click at [678, 428] on input "URL" at bounding box center [756, 419] width 324 height 32
paste input "[URL][DOMAIN_NAME]"
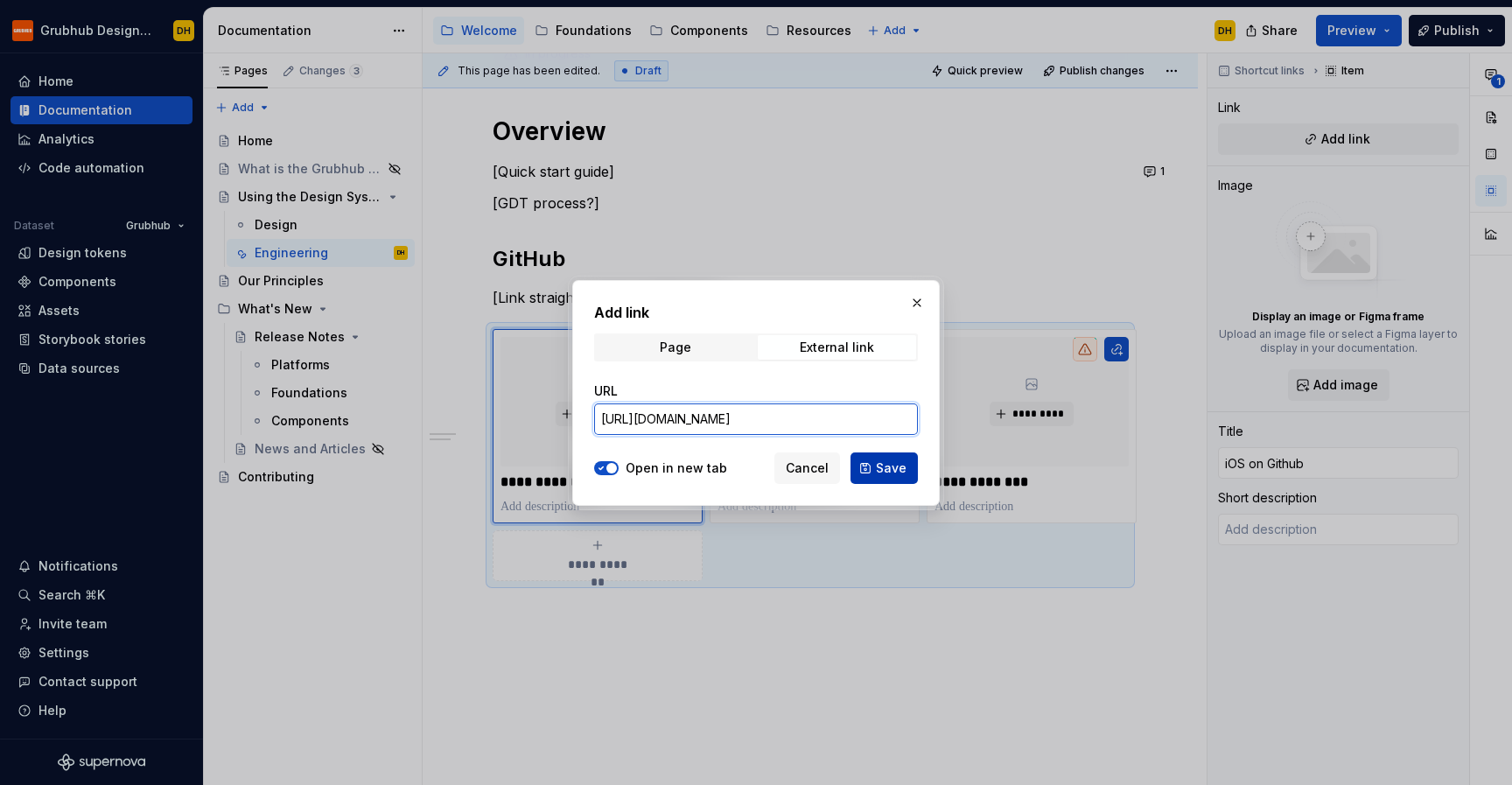
scroll to position [0, 107]
type input "[URL][DOMAIN_NAME]"
click at [896, 464] on span "Save" at bounding box center [891, 468] width 31 height 18
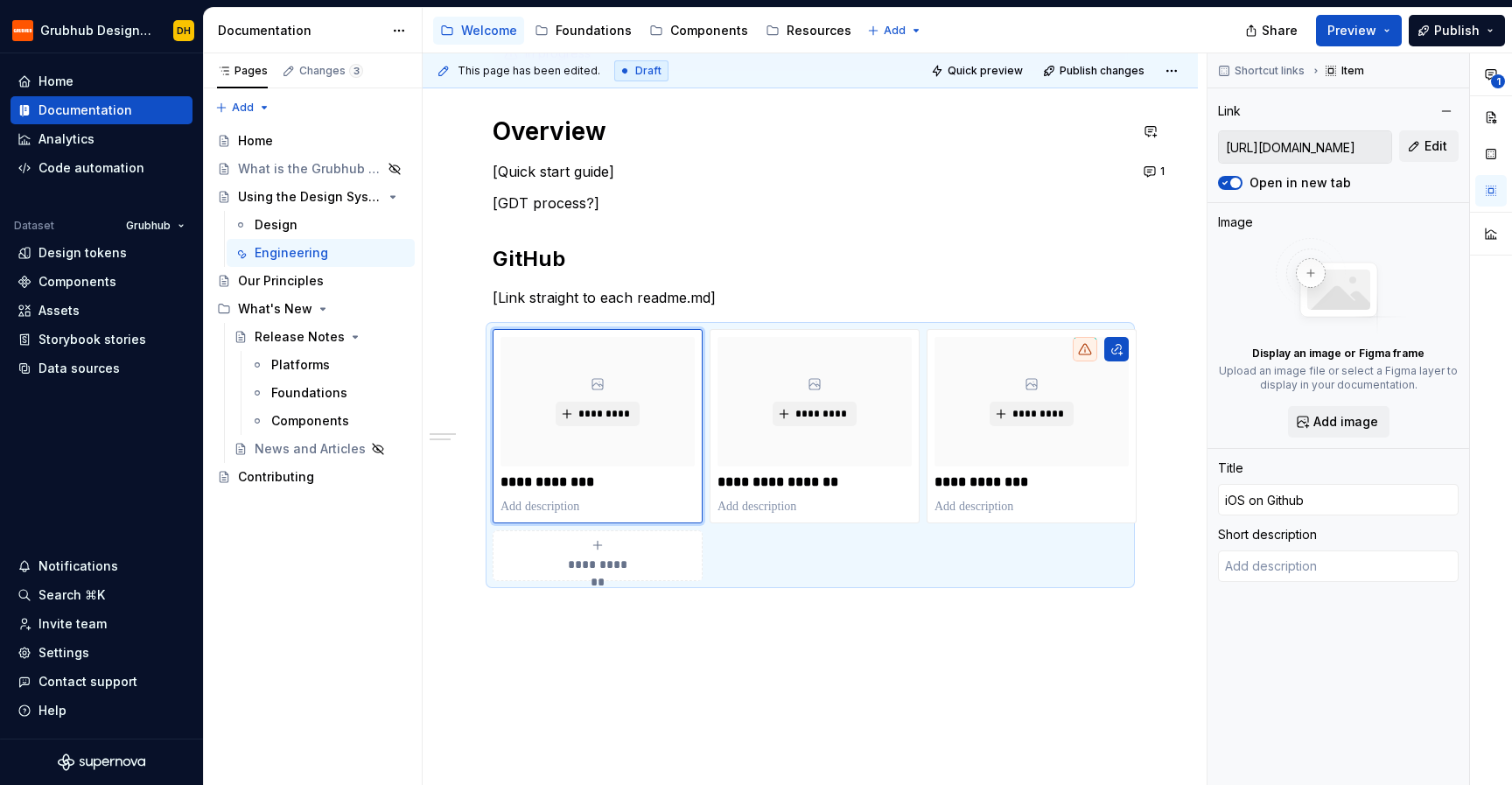
type textarea "*"
